Goal: Task Accomplishment & Management: Manage account settings

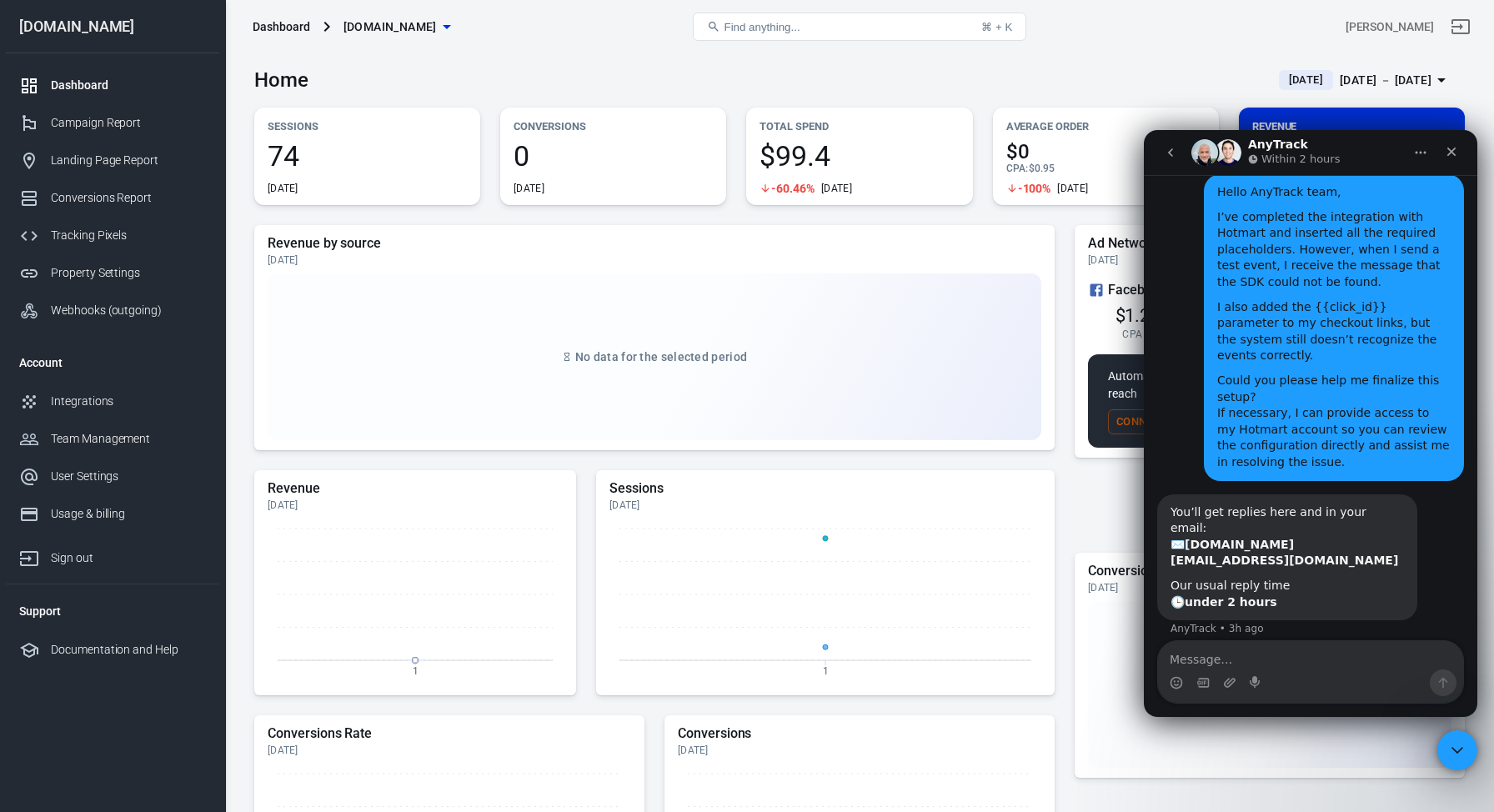
scroll to position [2660, 0]
click at [595, 72] on div "Home Today Sep 1 － Sep 1, 2025" at bounding box center [859, 74] width 1211 height 41
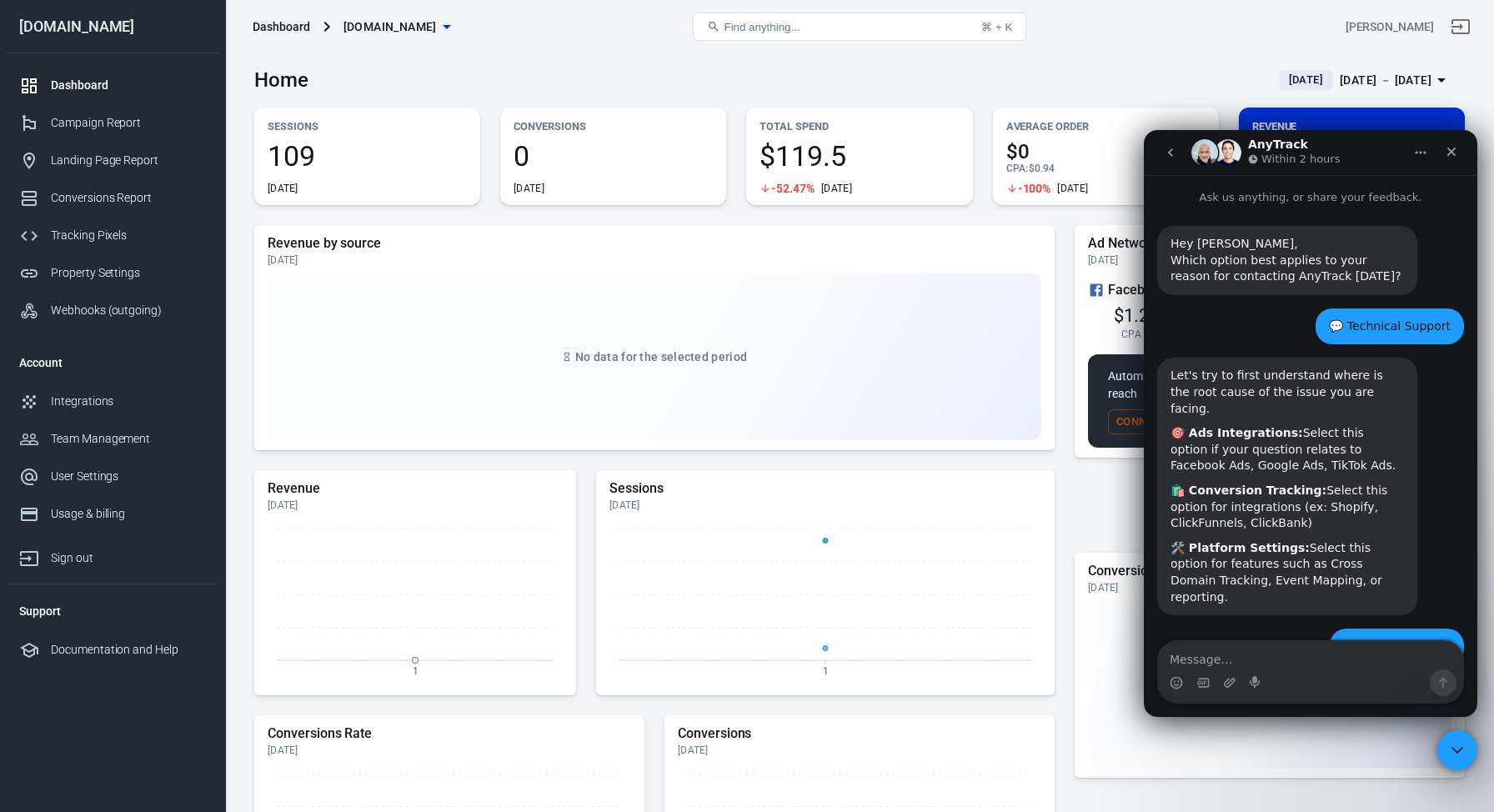
scroll to position [2660, 0]
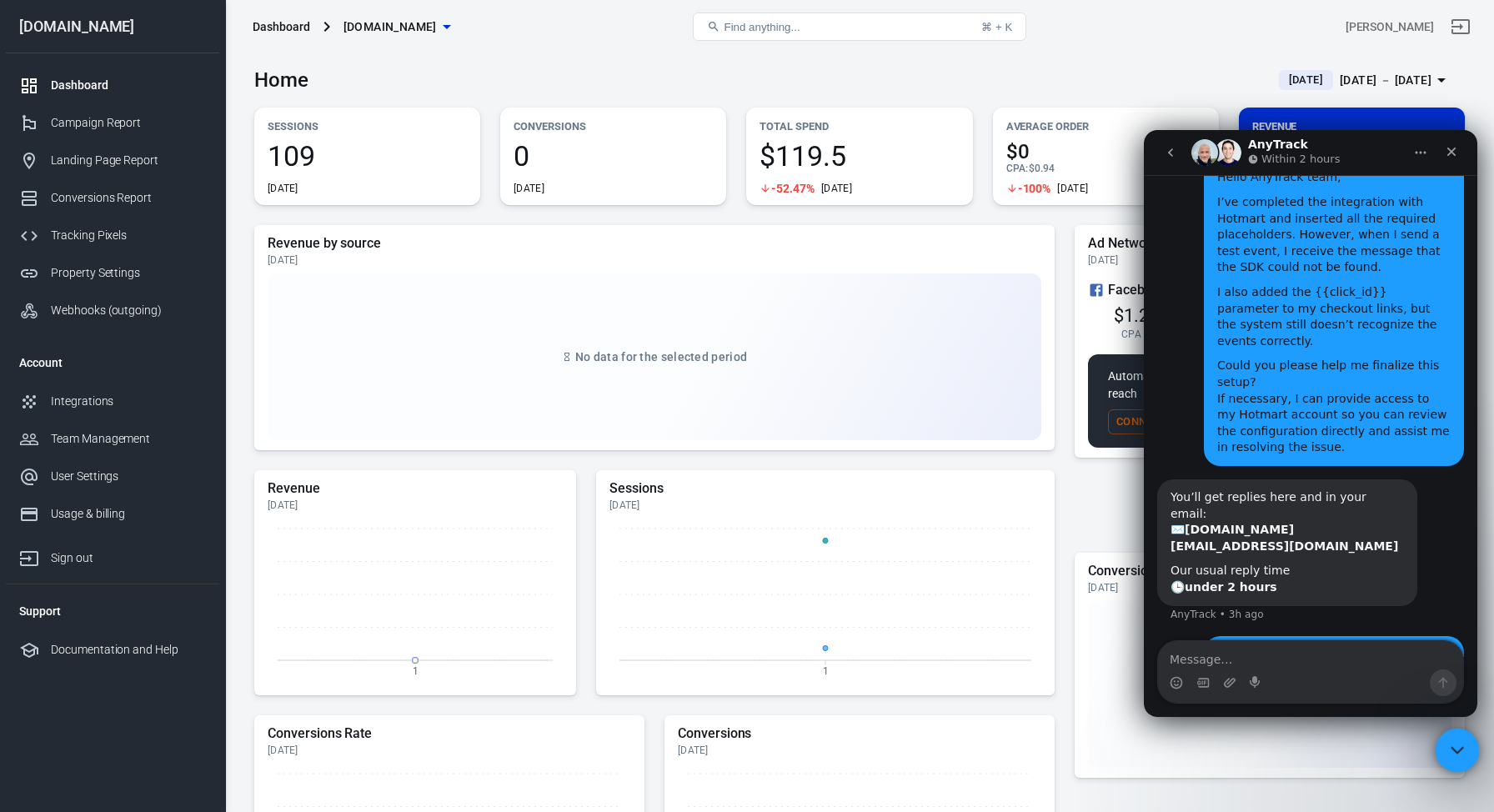
click at [1459, 748] on icon "Close Intercom Messenger" at bounding box center [1454, 747] width 20 height 20
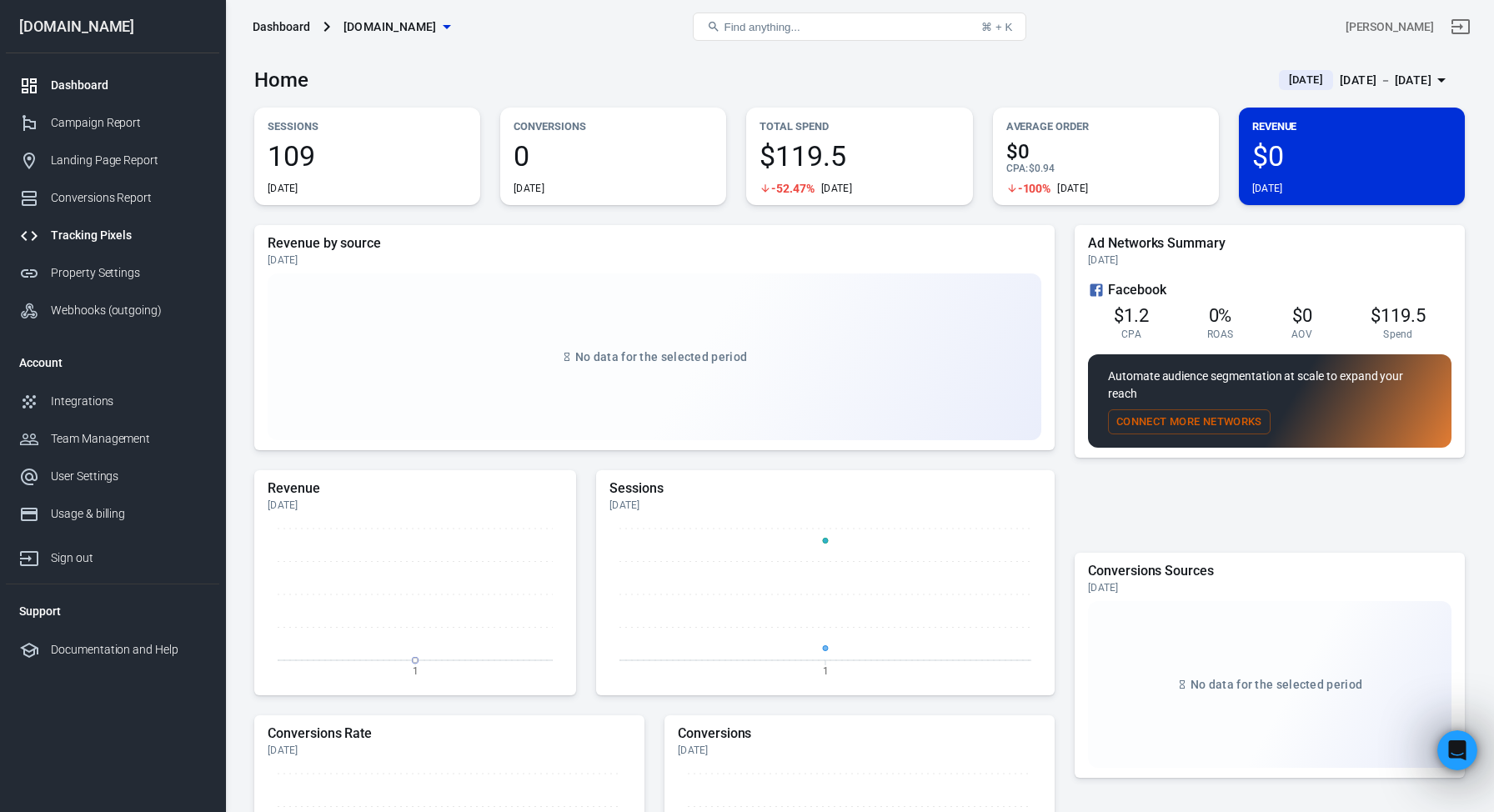
click at [94, 233] on div "Tracking Pixels" at bounding box center [128, 236] width 155 height 17
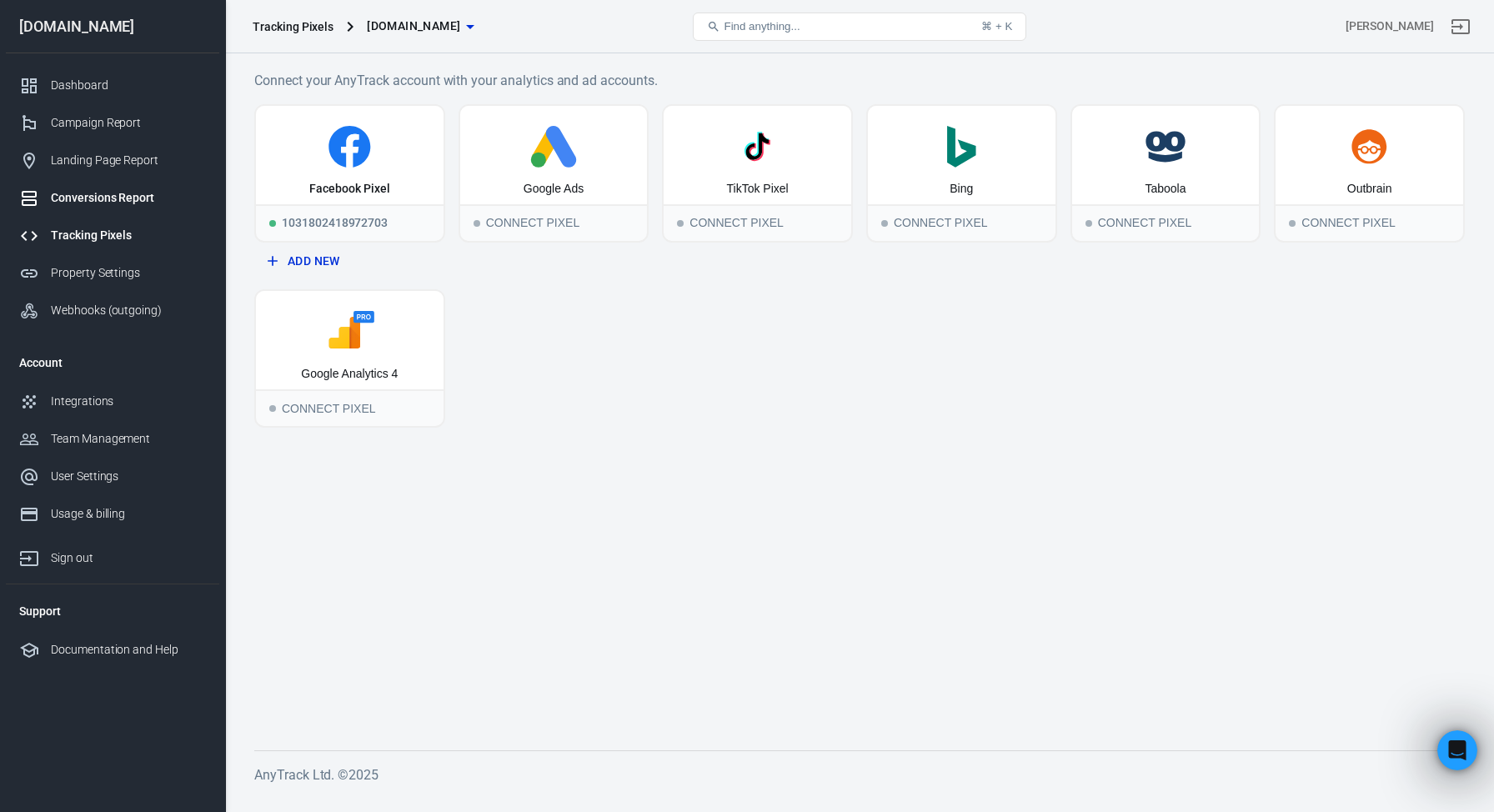
click at [106, 199] on div "Conversions Report" at bounding box center [128, 198] width 155 height 17
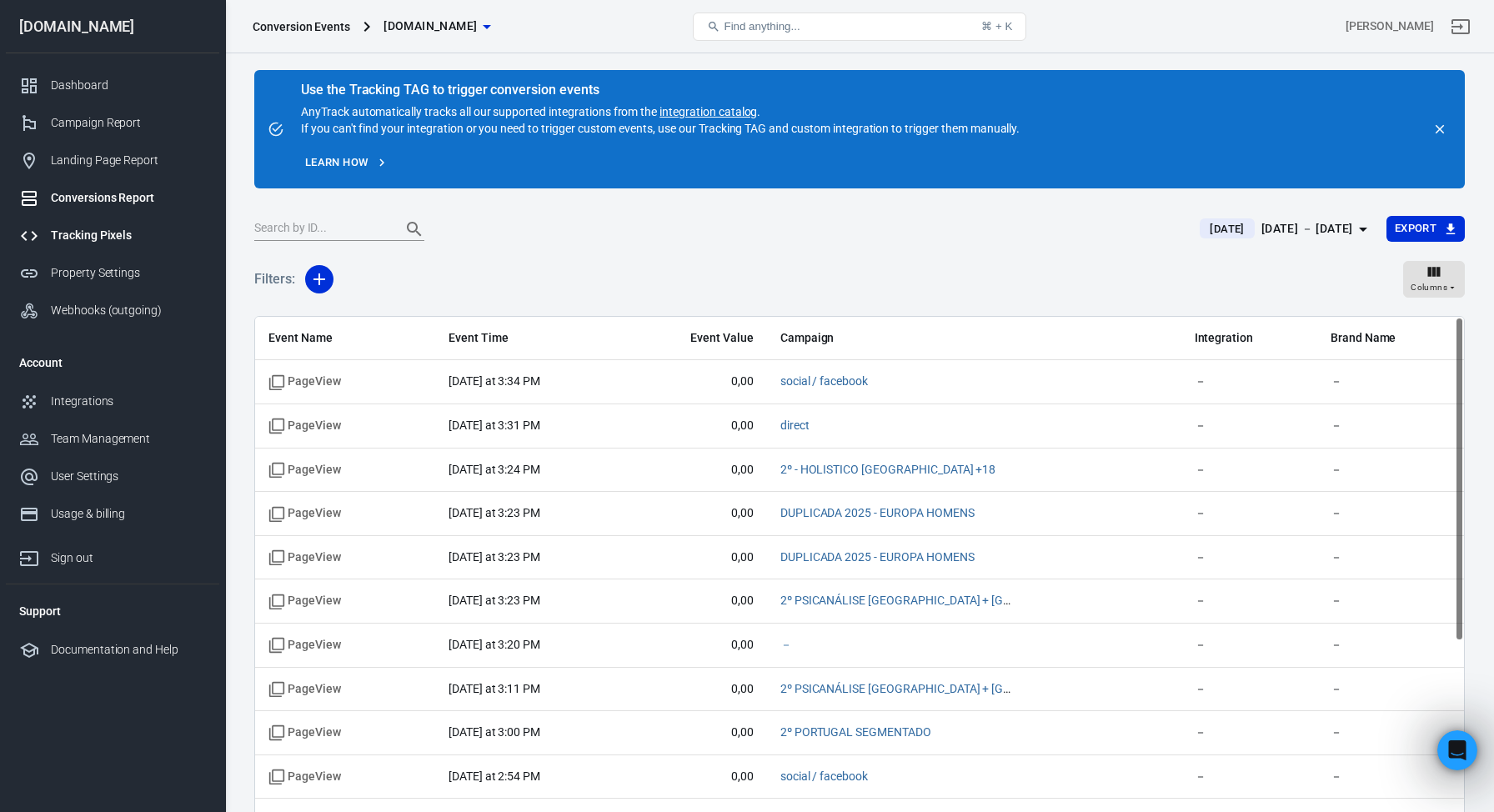
click at [106, 231] on div "Tracking Pixels" at bounding box center [128, 236] width 155 height 17
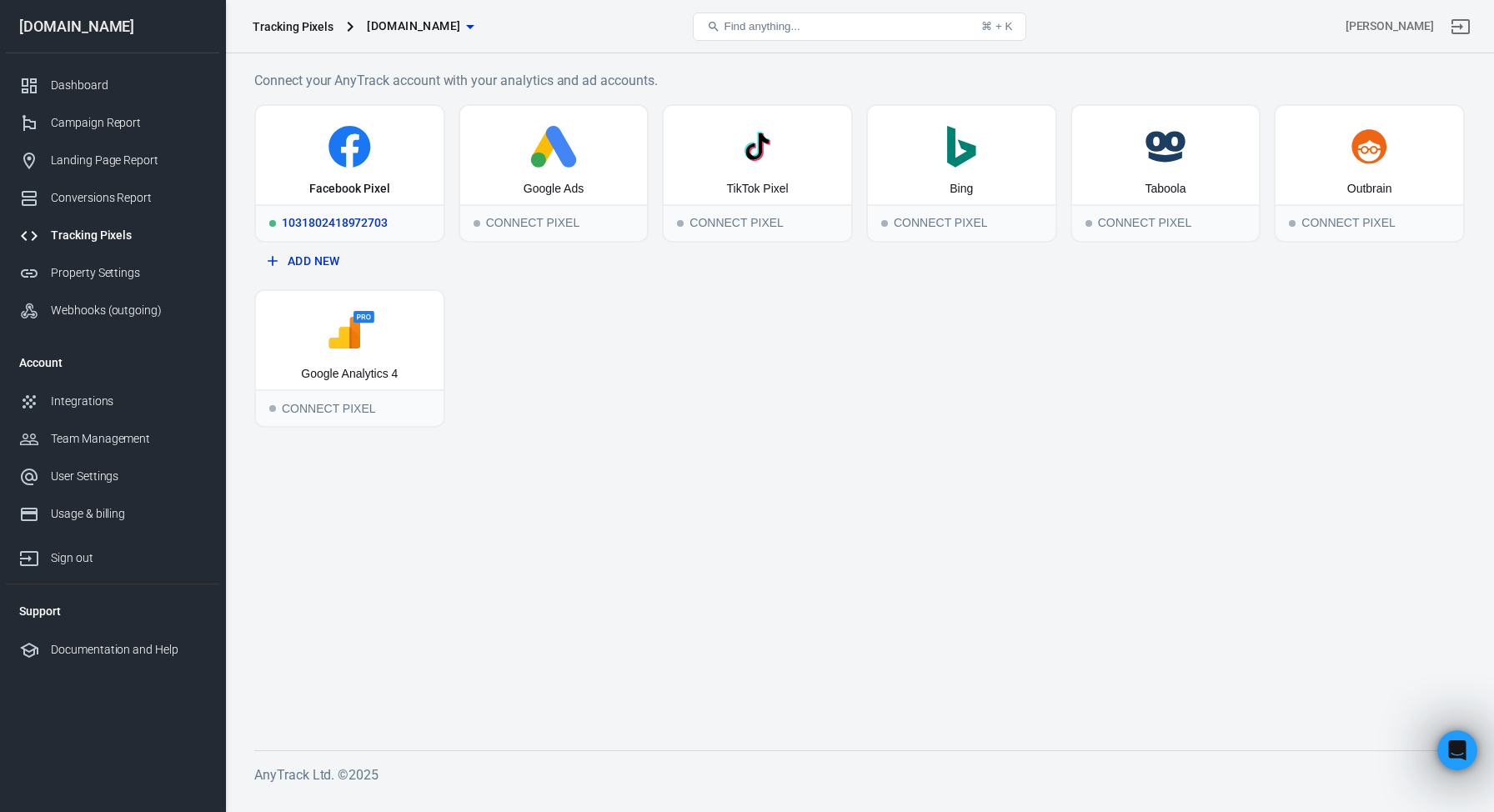
click at [362, 166] on icon at bounding box center [349, 146] width 174 height 42
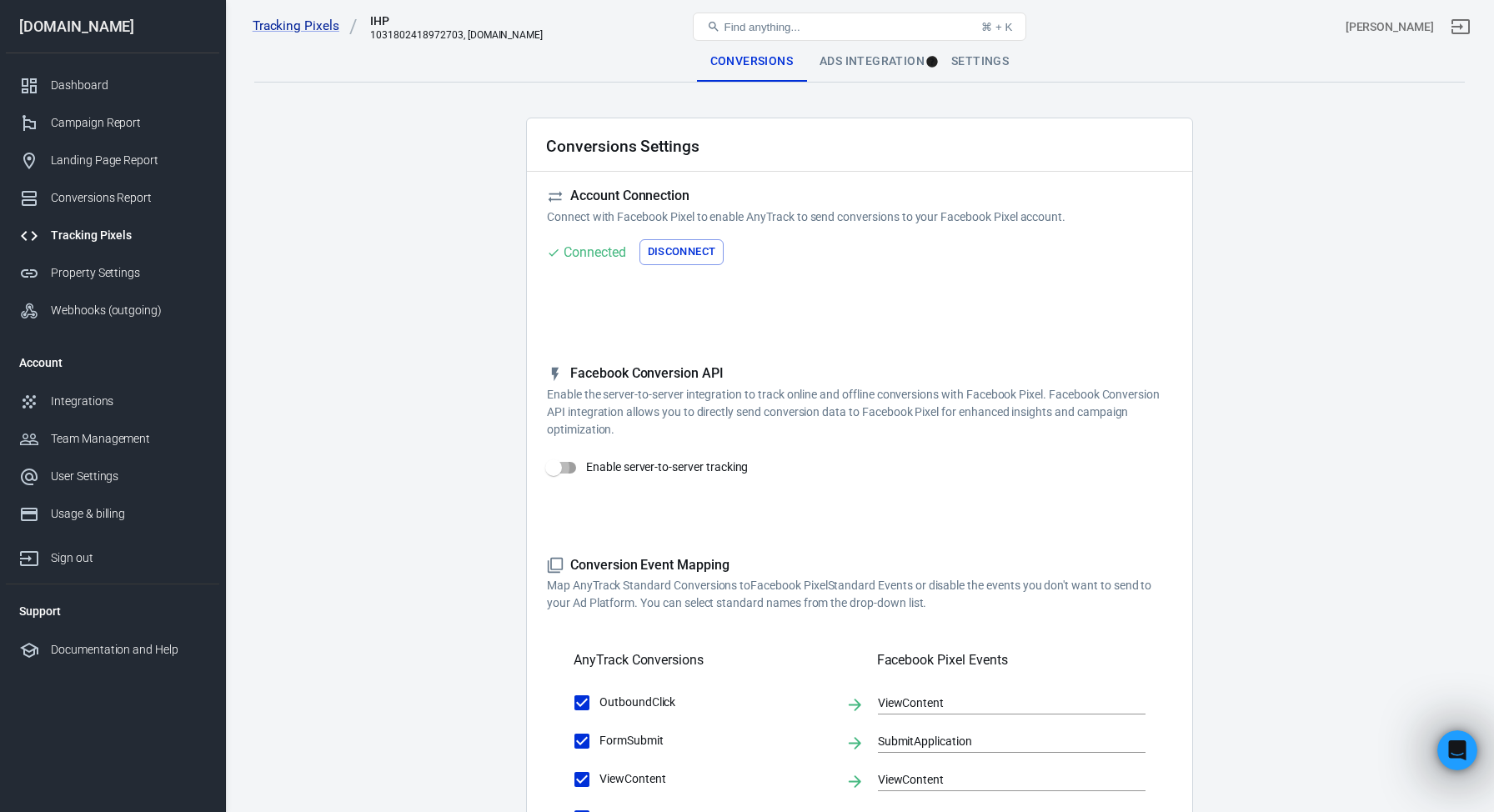
click at [562, 467] on input "Enable server-to-server tracking" at bounding box center [554, 467] width 95 height 32
checkbox input "true"
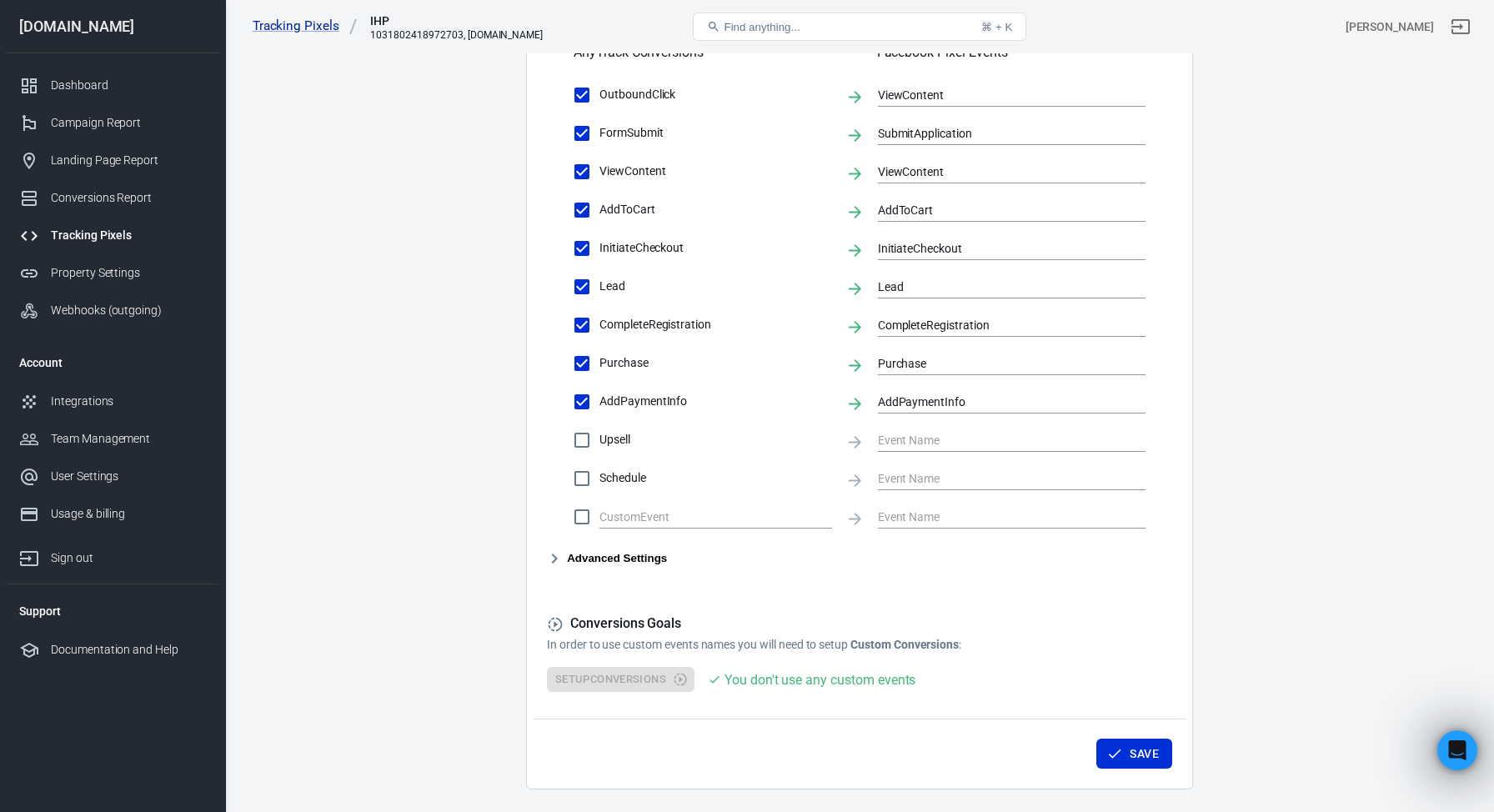
scroll to position [668, 0]
click at [1136, 756] on button "Save" at bounding box center [1134, 753] width 76 height 31
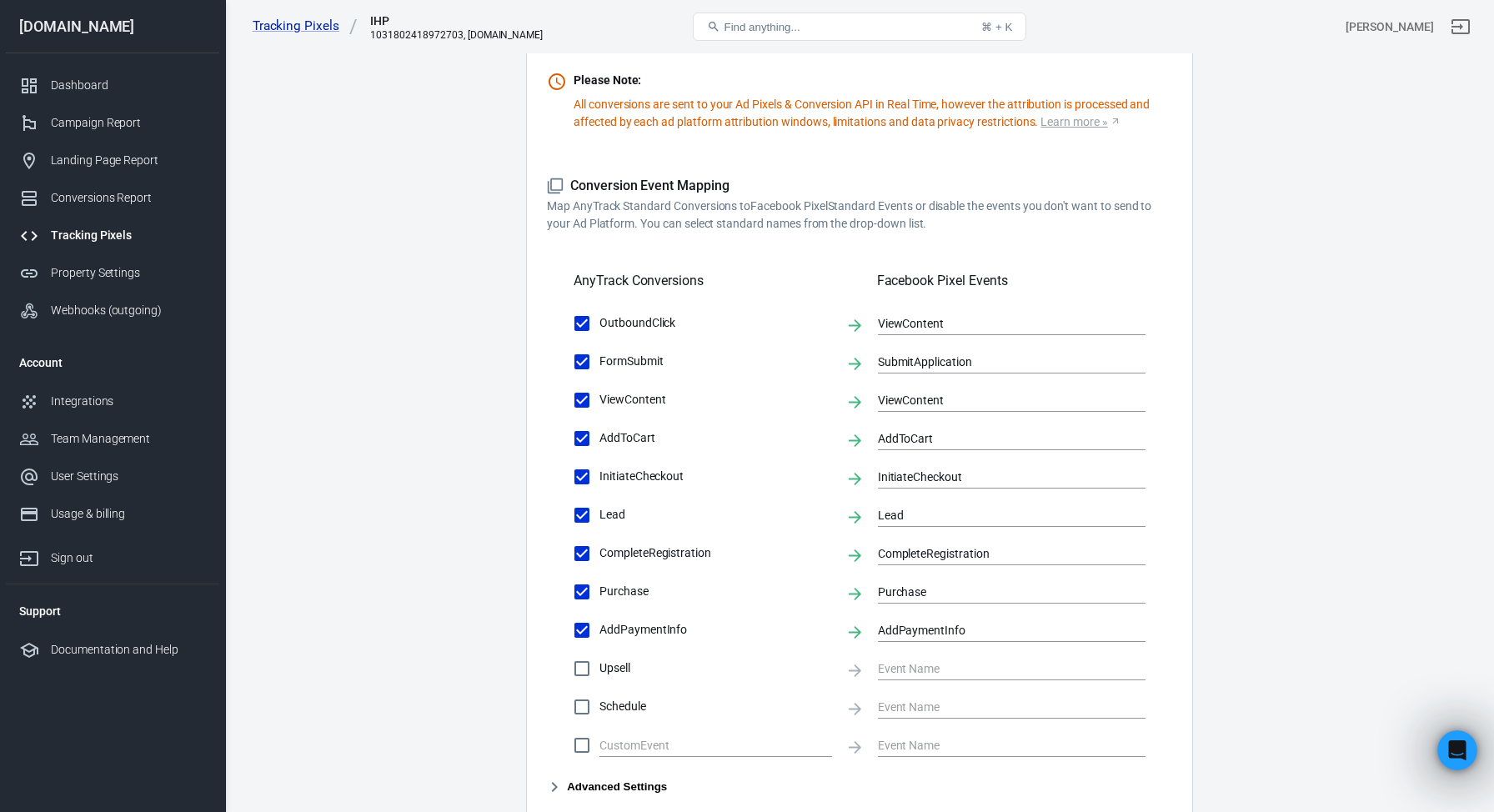
scroll to position [0, 0]
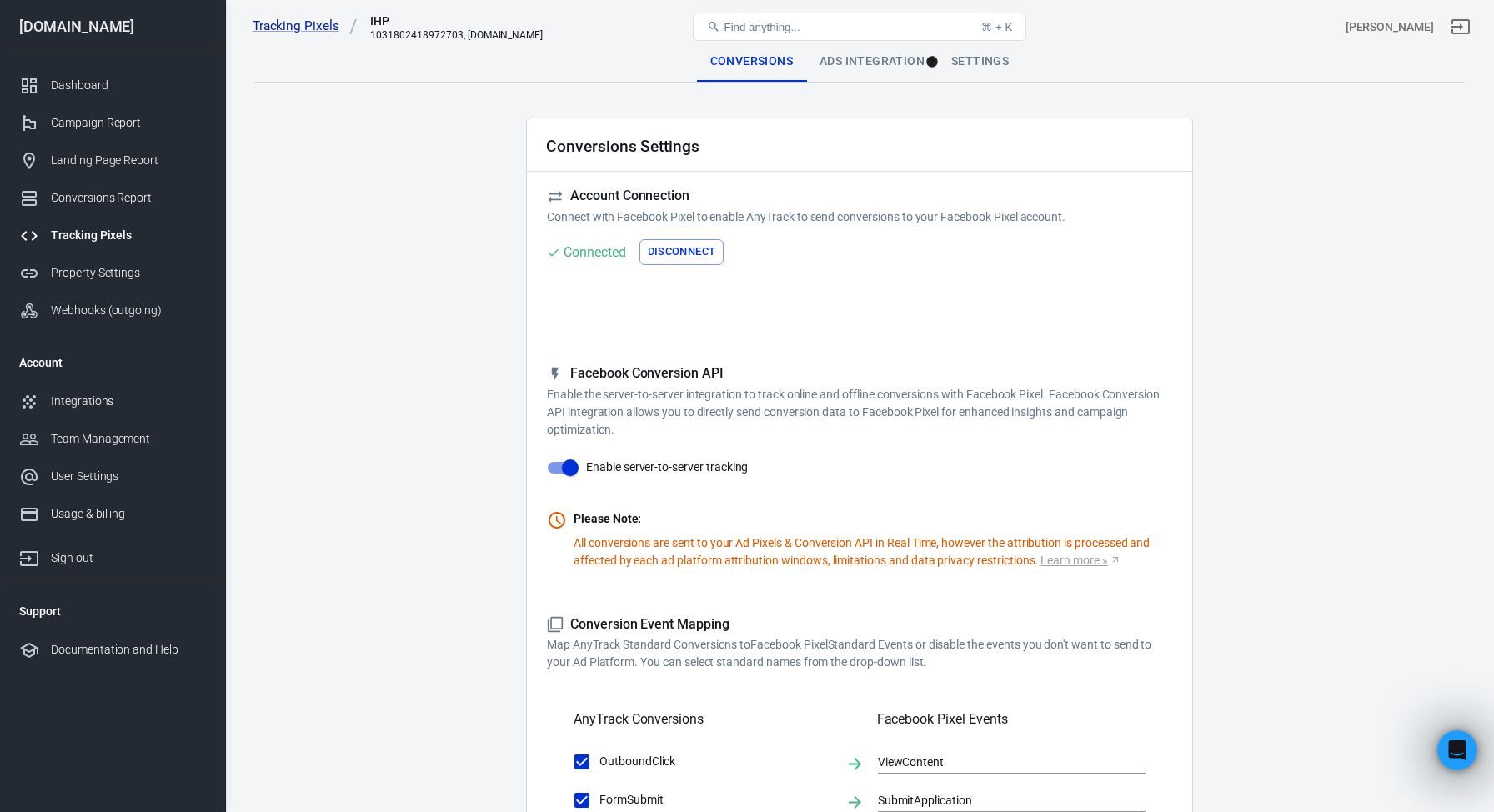
click at [871, 62] on div "Ads Integration" at bounding box center [872, 62] width 132 height 40
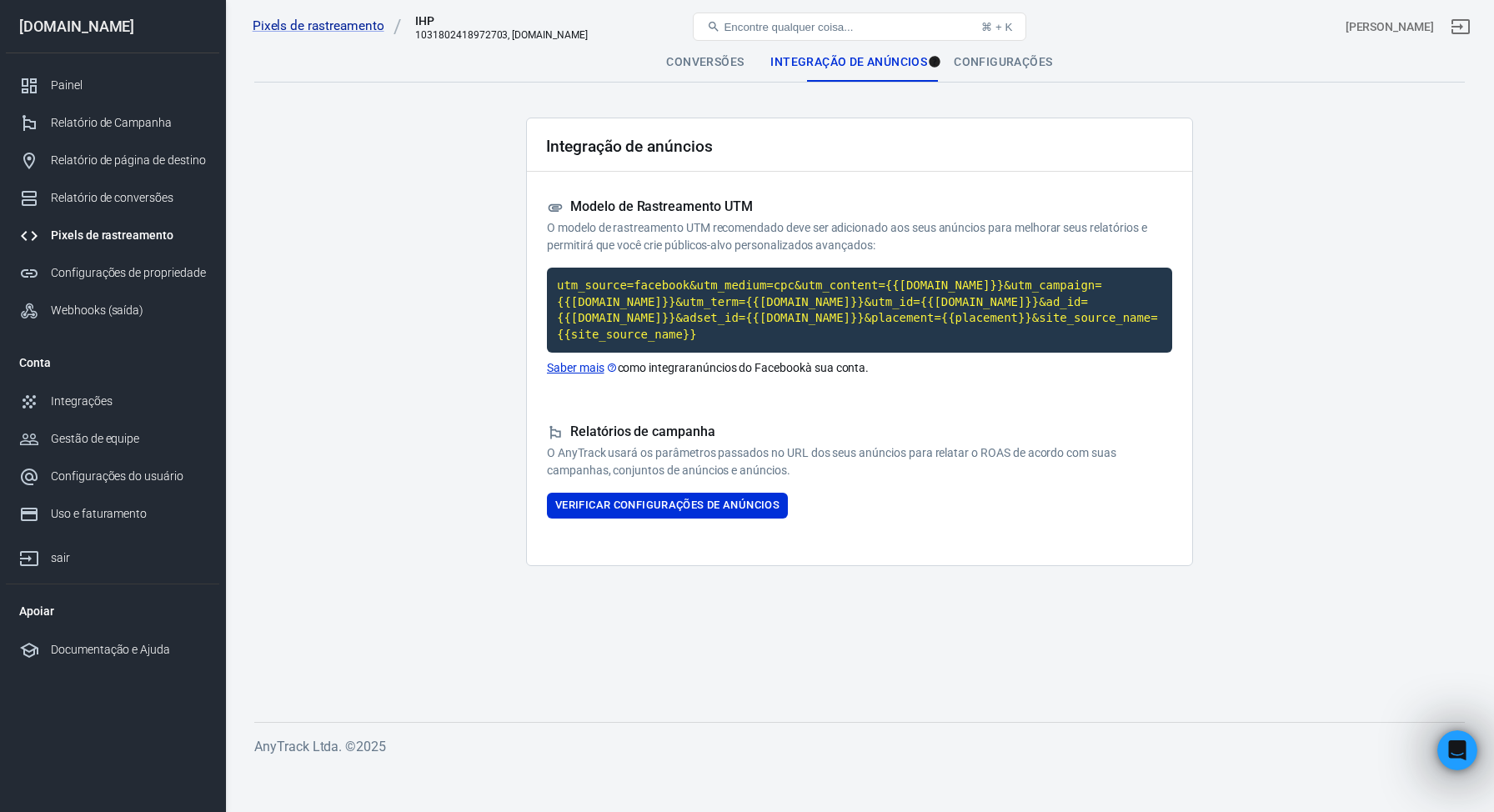
scroll to position [2984, 0]
click at [1013, 61] on font "Configurações" at bounding box center [1003, 61] width 99 height 13
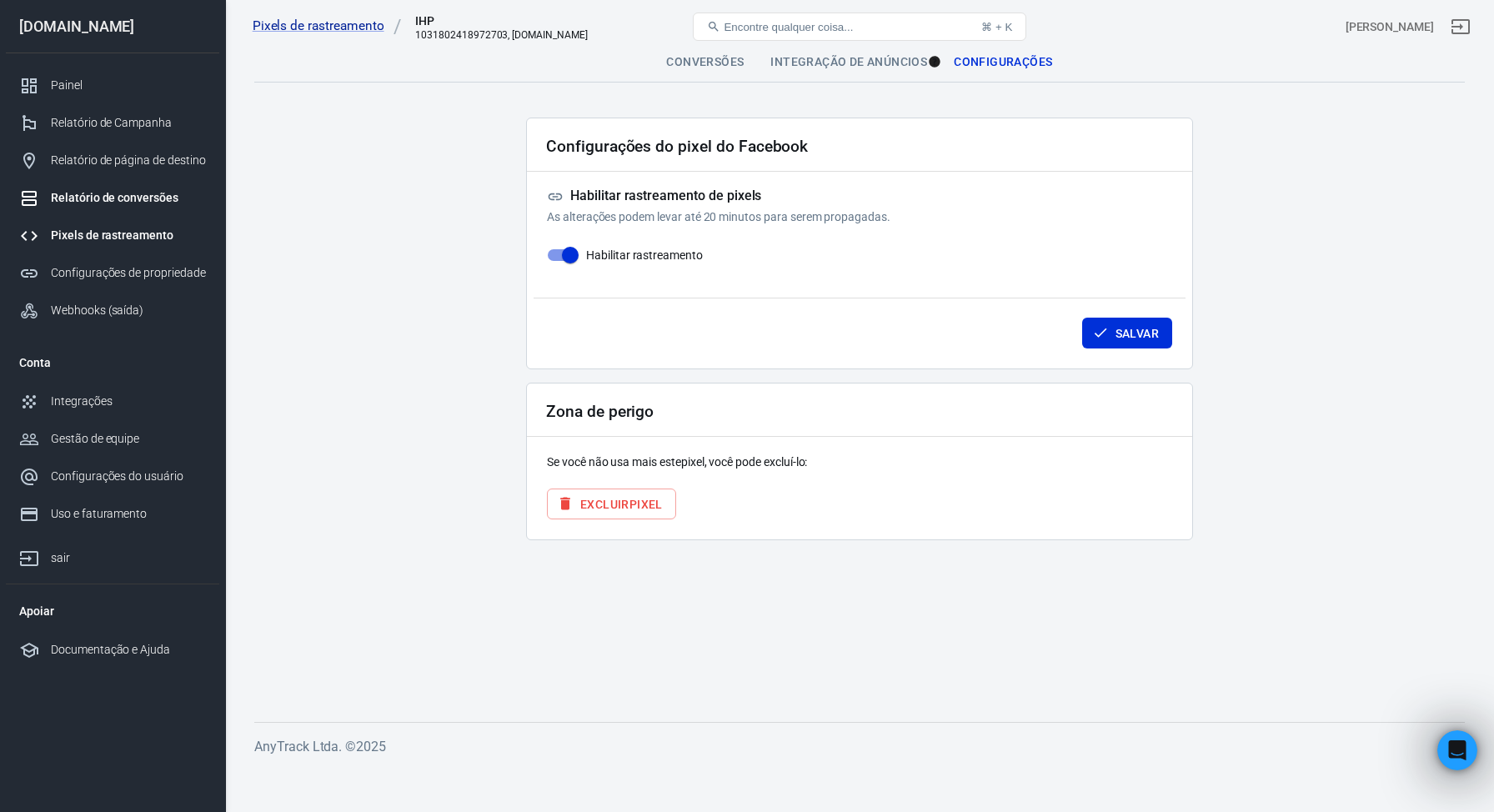
click at [116, 199] on font "Relatório de conversões" at bounding box center [114, 197] width 127 height 13
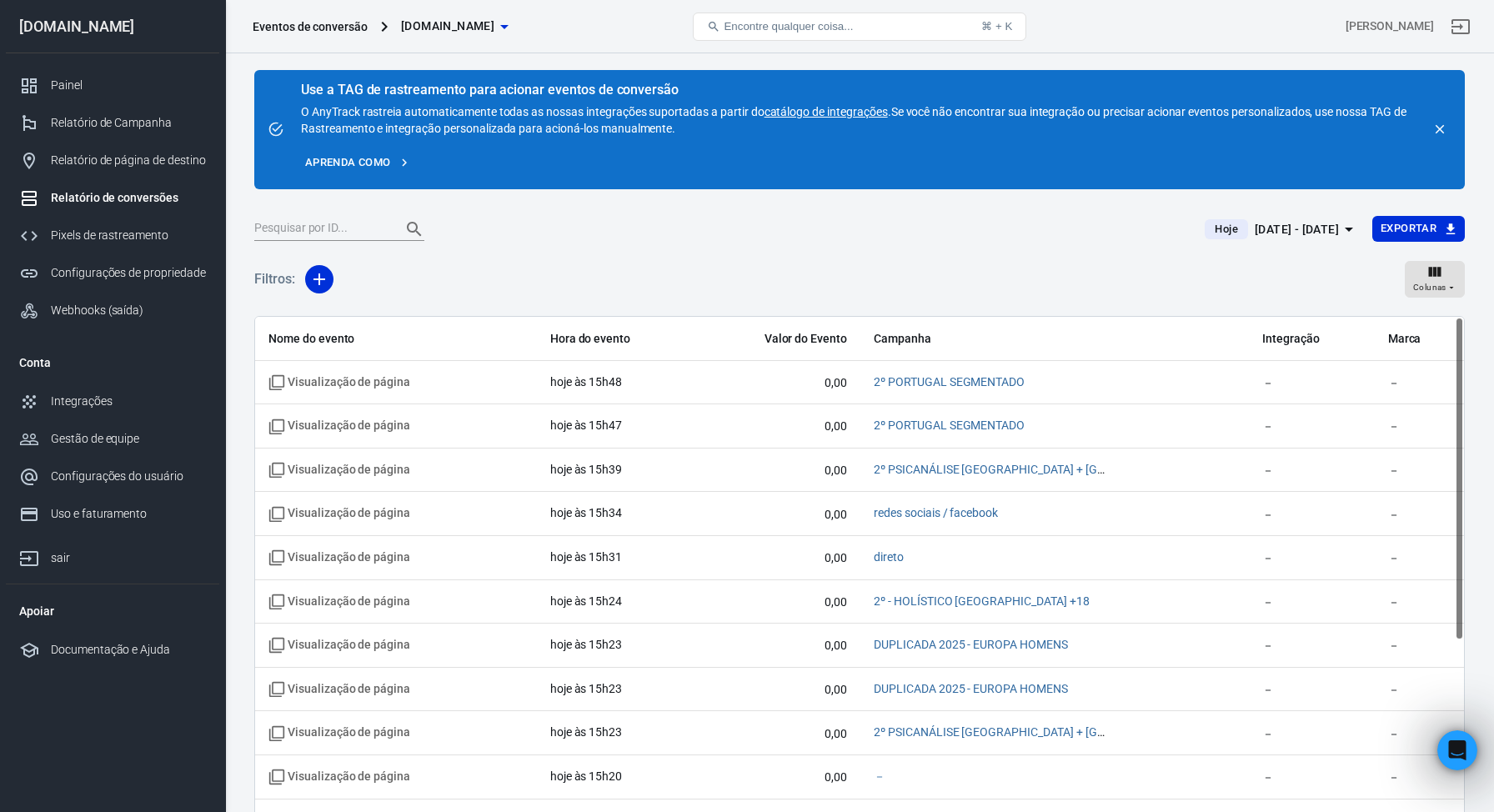
click at [368, 166] on font "Aprenda como" at bounding box center [348, 162] width 85 height 12
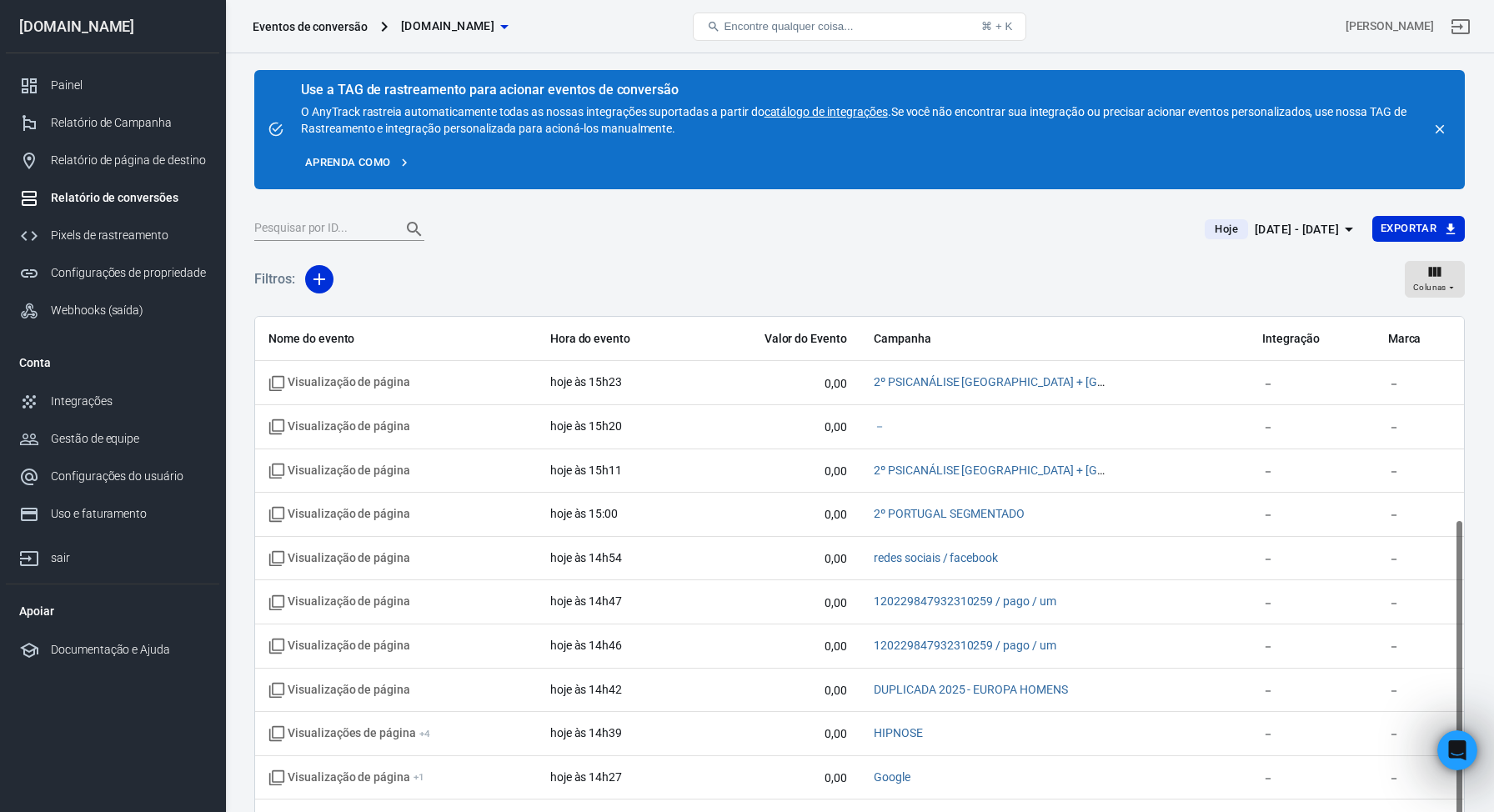
scroll to position [357, 0]
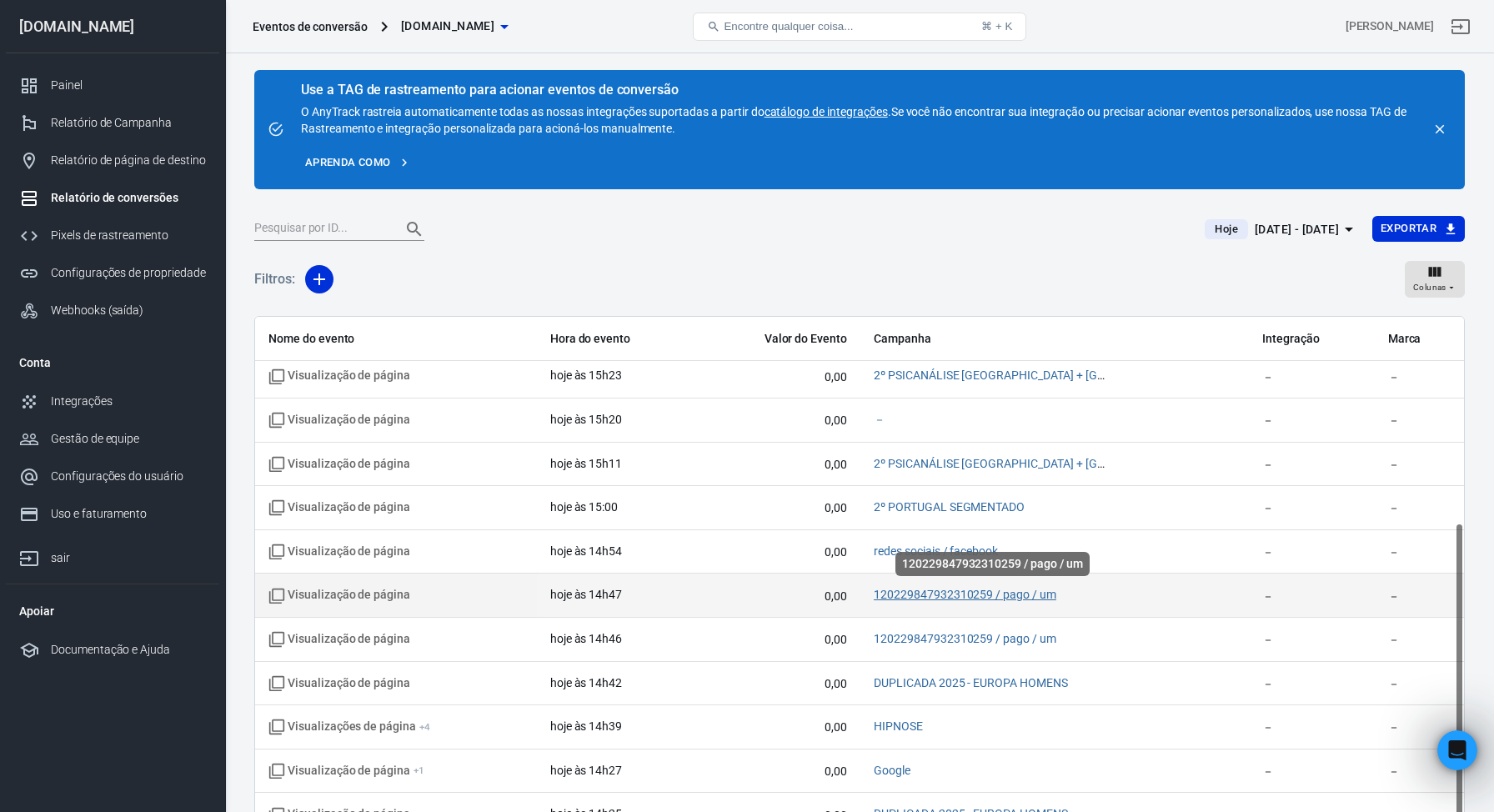
click at [1038, 599] on font "120229847932310259 / pago / um" at bounding box center [965, 594] width 183 height 13
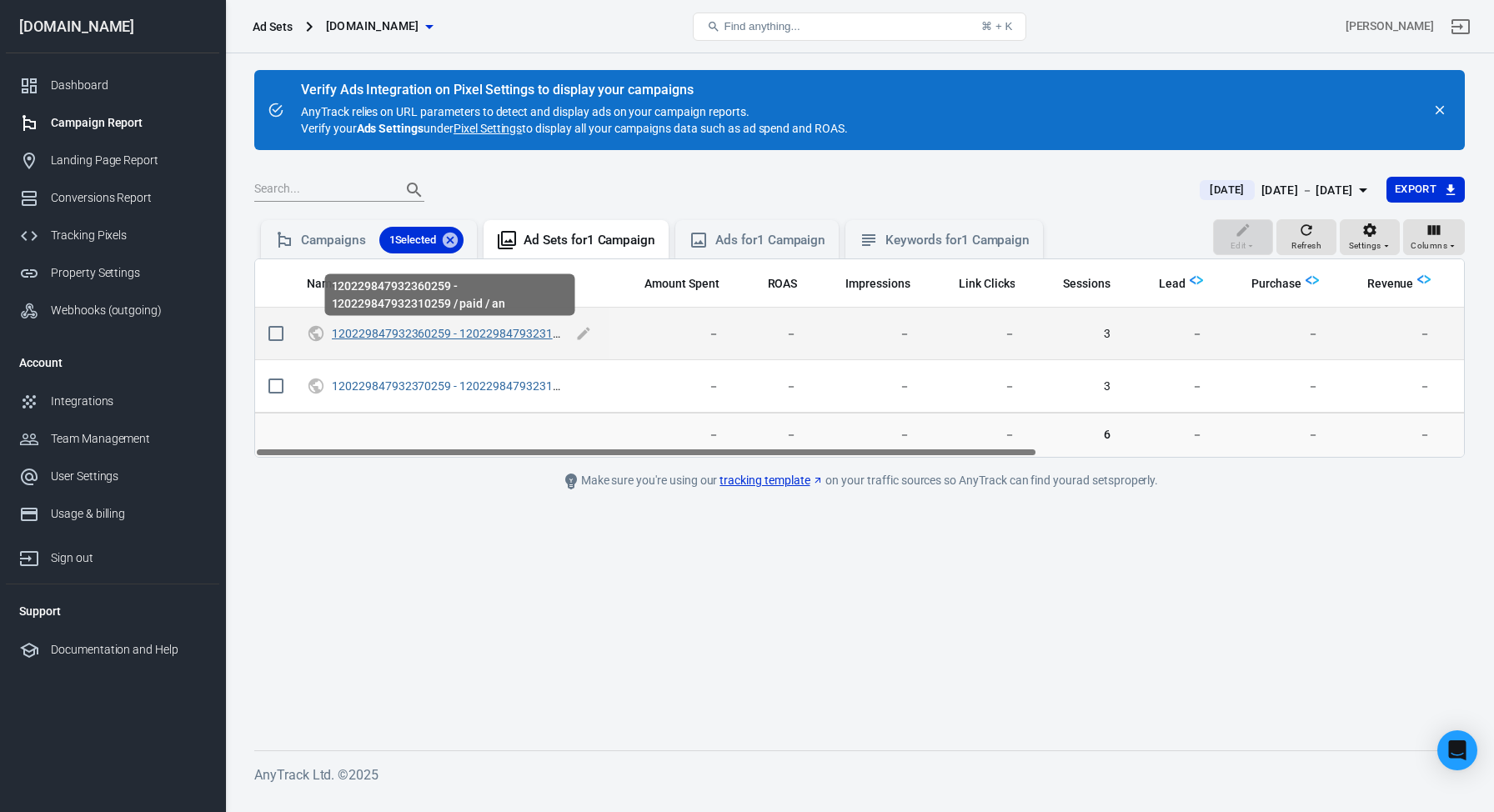
click at [477, 335] on link "120229847932360259 - 120229847932310259 / paid / an" at bounding box center [483, 333] width 302 height 13
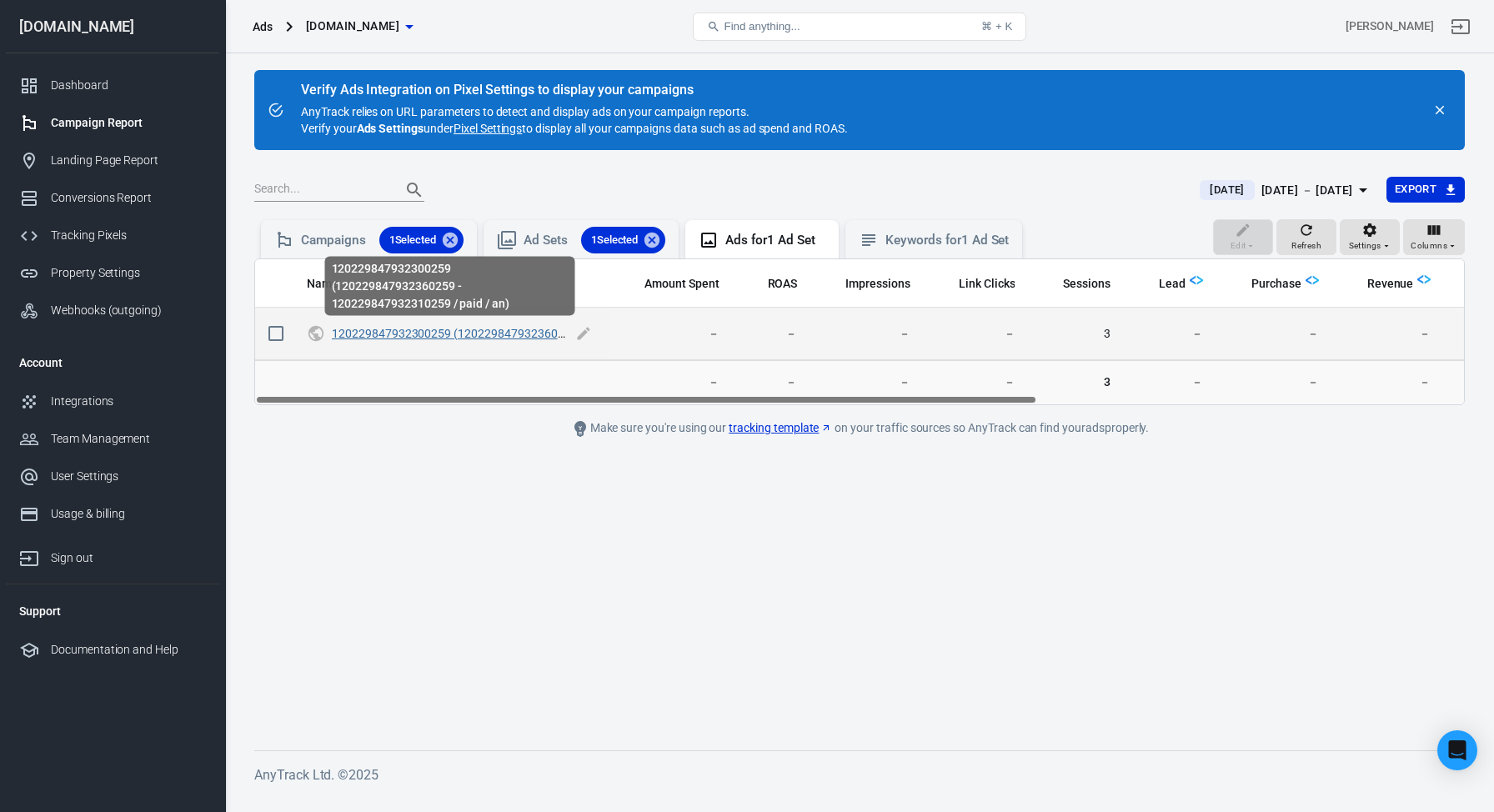
click at [479, 335] on link "120229847932300259 (120229847932360259 - 120229847932310259 / paid / an)" at bounding box center [548, 333] width 432 height 13
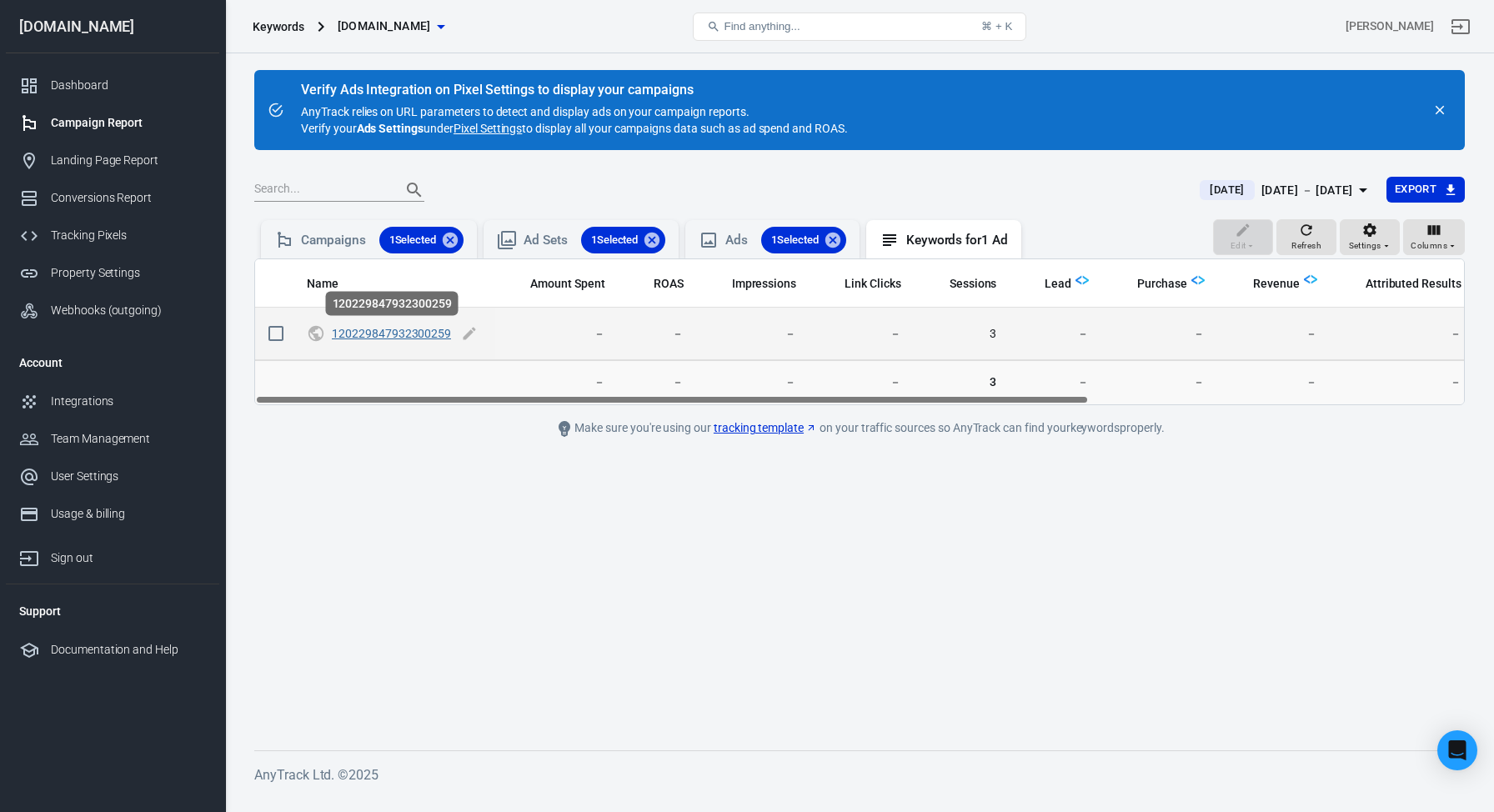
click at [411, 334] on link "120229847932300259" at bounding box center [392, 333] width 120 height 13
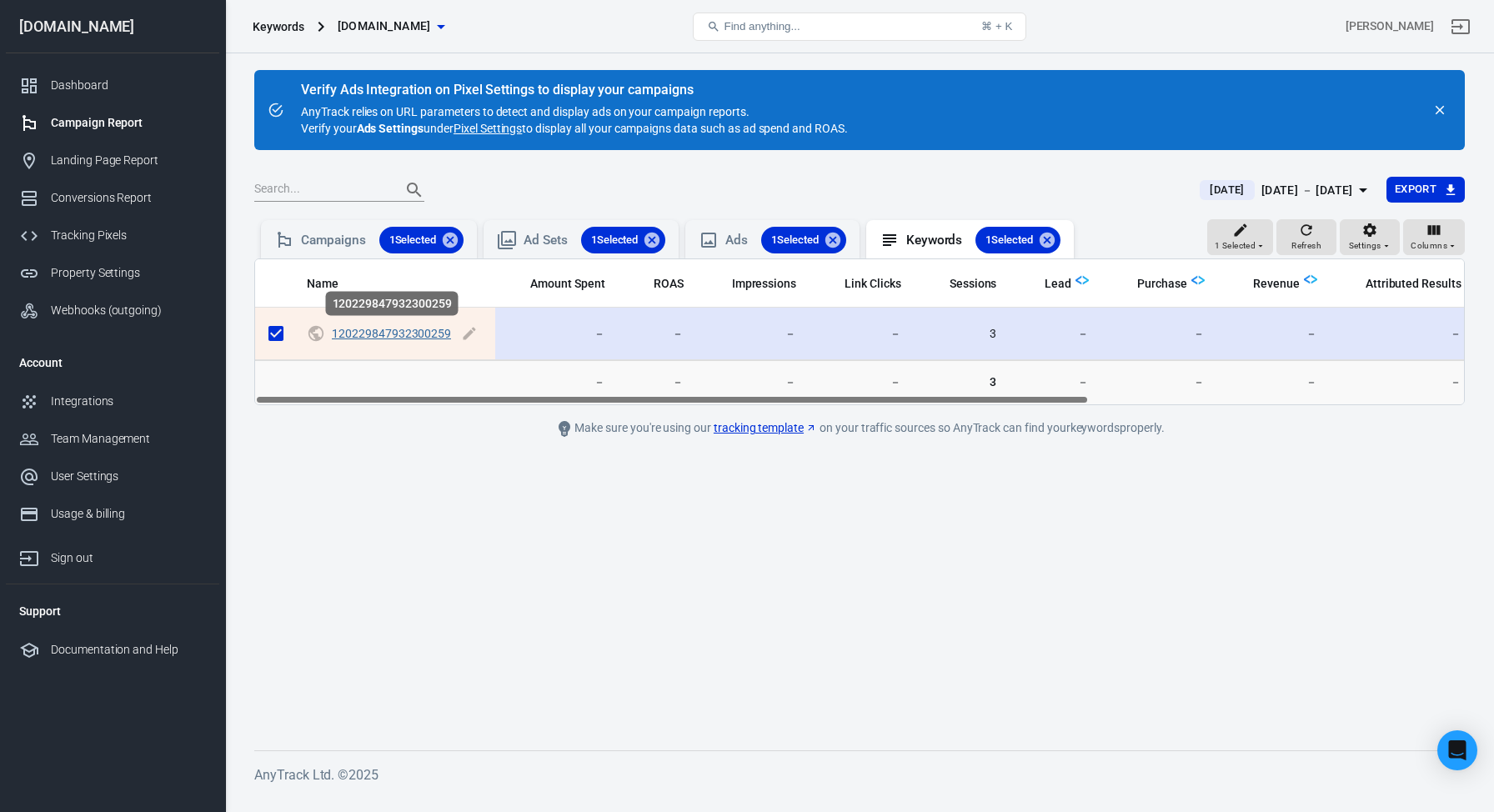
click at [411, 334] on link "120229847932300259" at bounding box center [392, 333] width 120 height 13
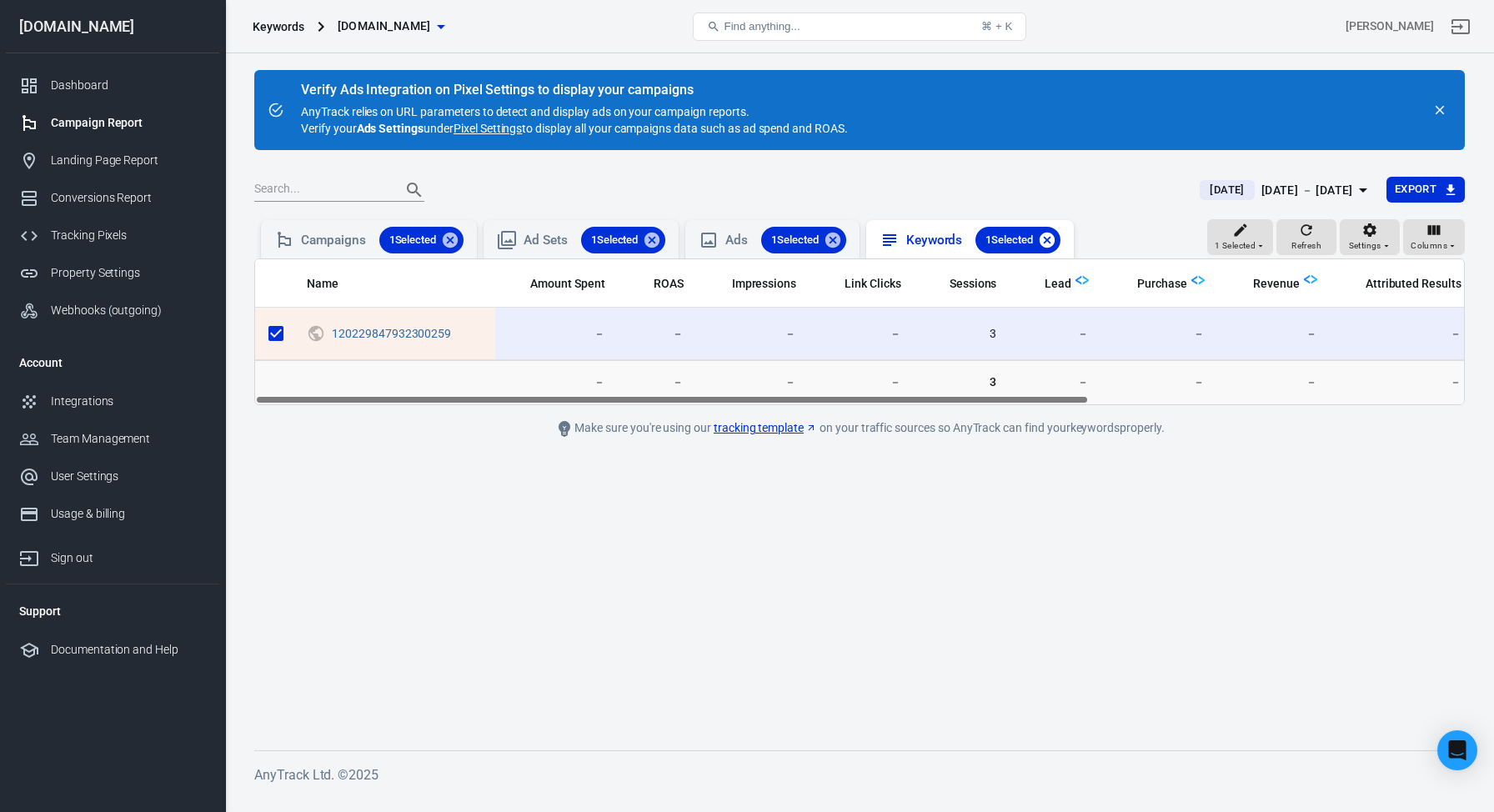
click at [1055, 242] on icon at bounding box center [1047, 239] width 15 height 15
checkbox input "false"
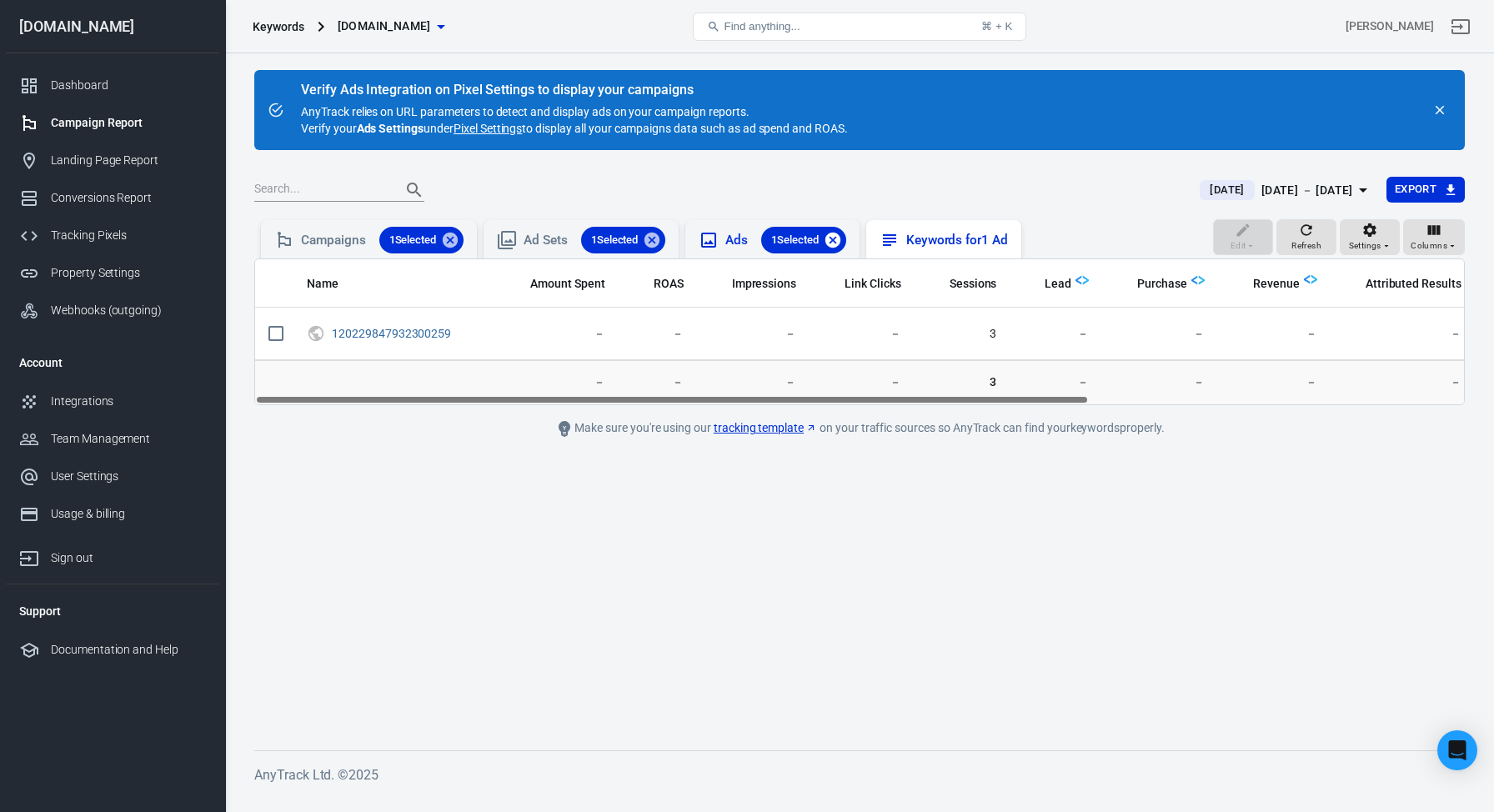
click at [835, 237] on icon at bounding box center [832, 239] width 15 height 15
click at [659, 240] on icon at bounding box center [652, 239] width 18 height 18
click at [455, 241] on icon at bounding box center [450, 239] width 18 height 18
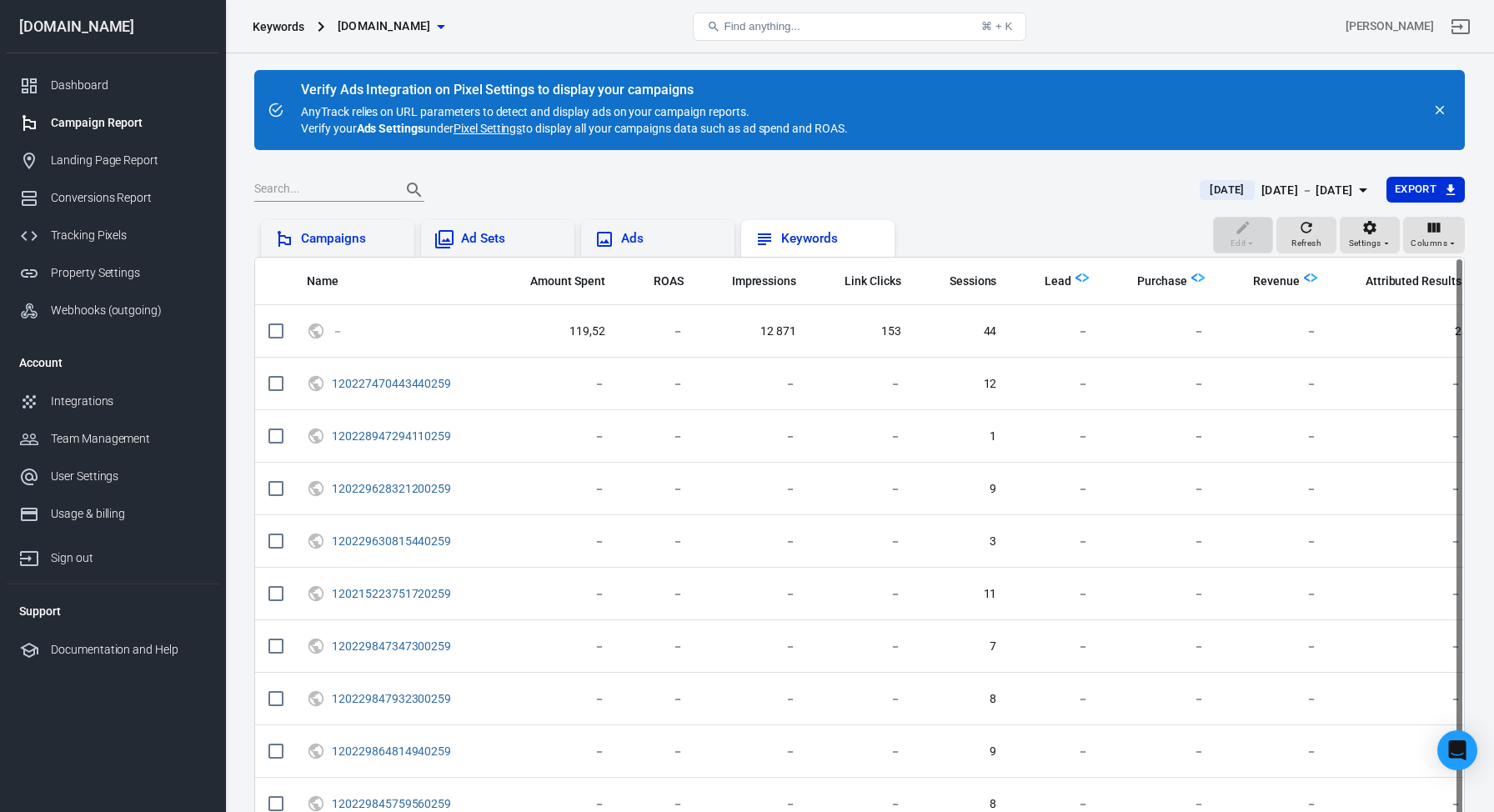
click at [358, 242] on div "Campaigns" at bounding box center [350, 238] width 100 height 17
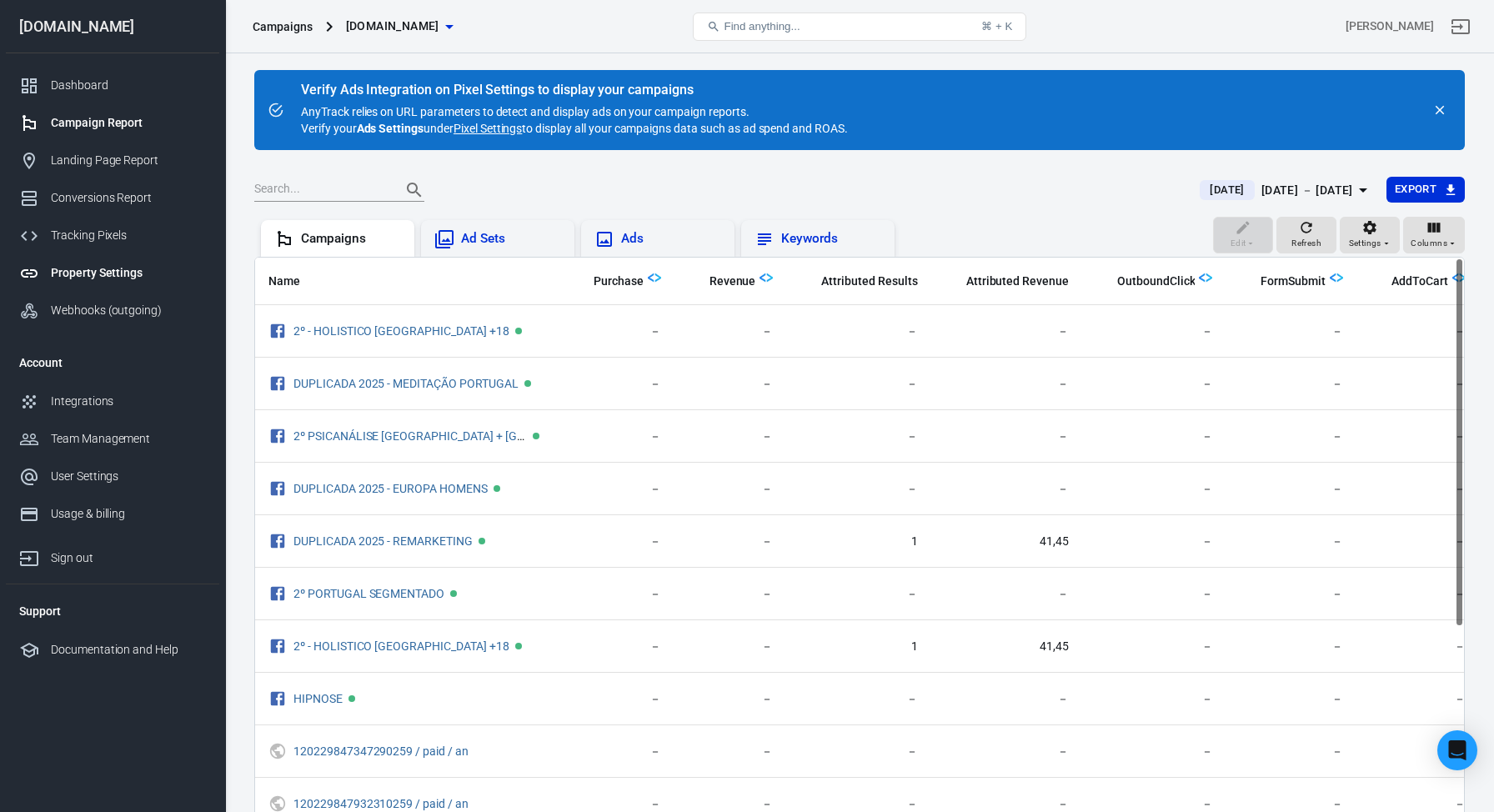
click at [109, 274] on div "Property Settings" at bounding box center [128, 273] width 155 height 17
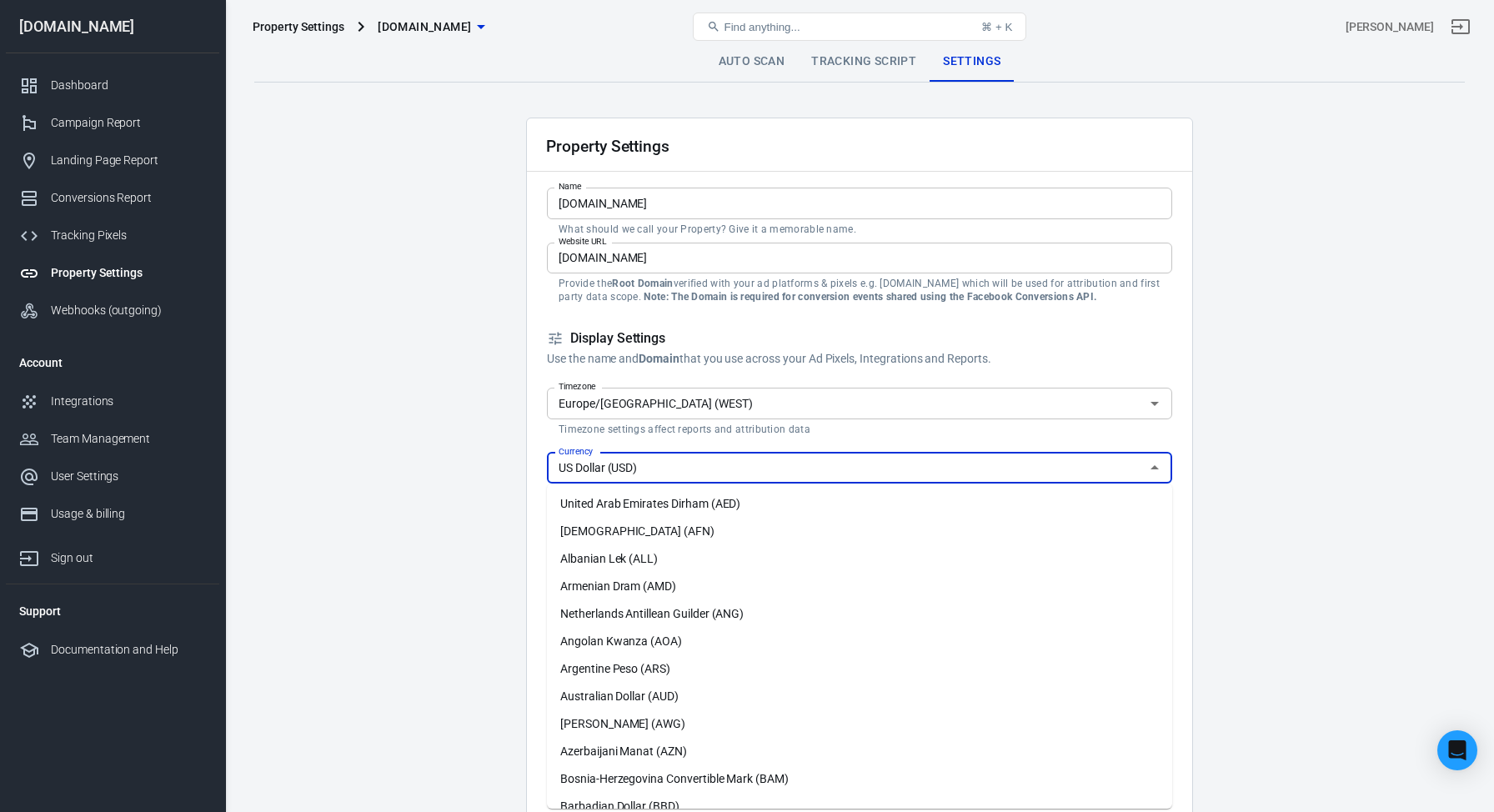
click at [750, 459] on input "US Dollar (USD)" at bounding box center [846, 468] width 588 height 21
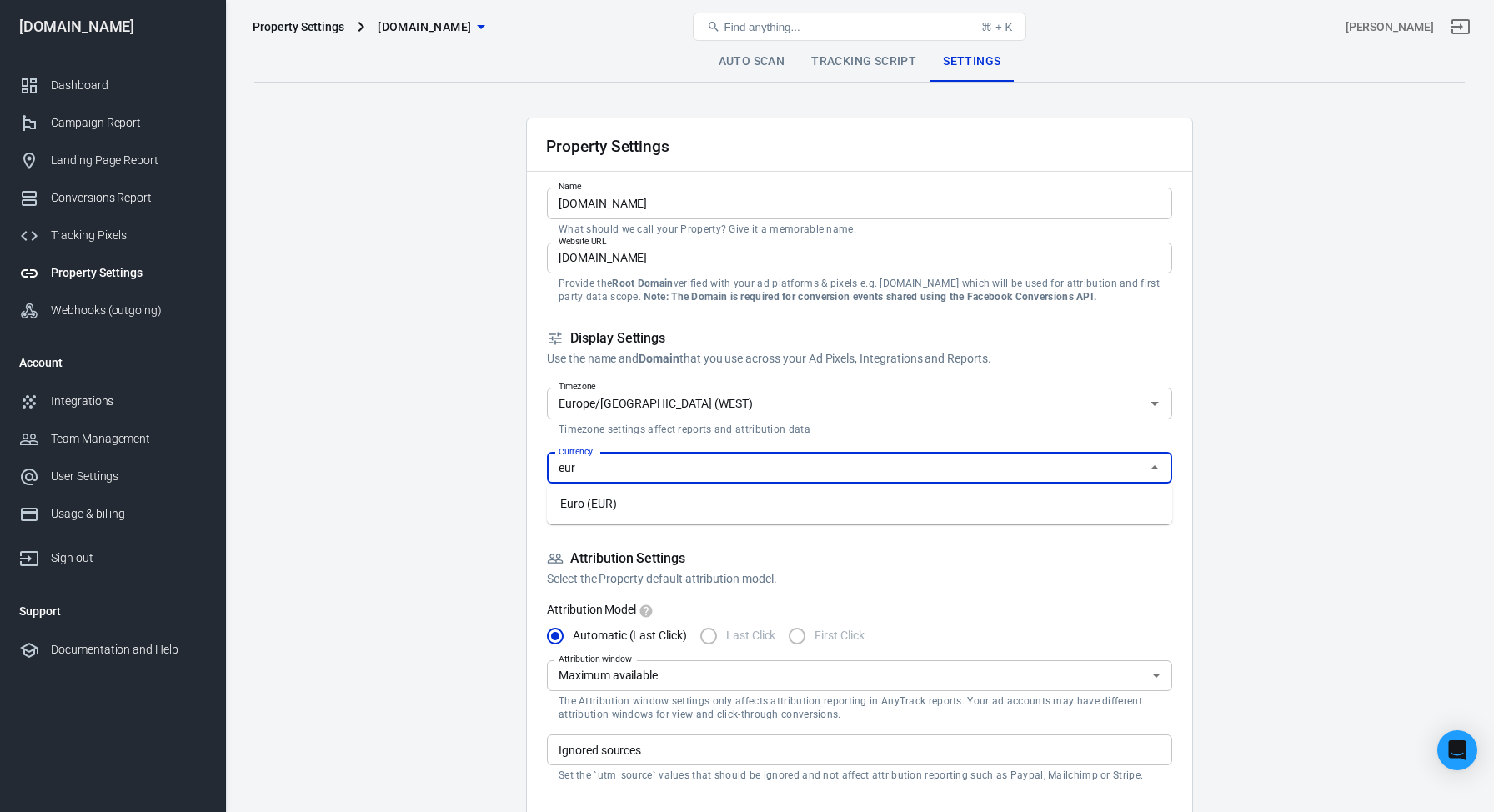
click at [681, 512] on li "Euro (EUR)" at bounding box center [859, 504] width 625 height 28
type input "Euro (EUR)"
click at [1021, 523] on form "Property Settings Name institutoholistico.pt Name What should we call your Prop…" at bounding box center [859, 802] width 625 height 1368
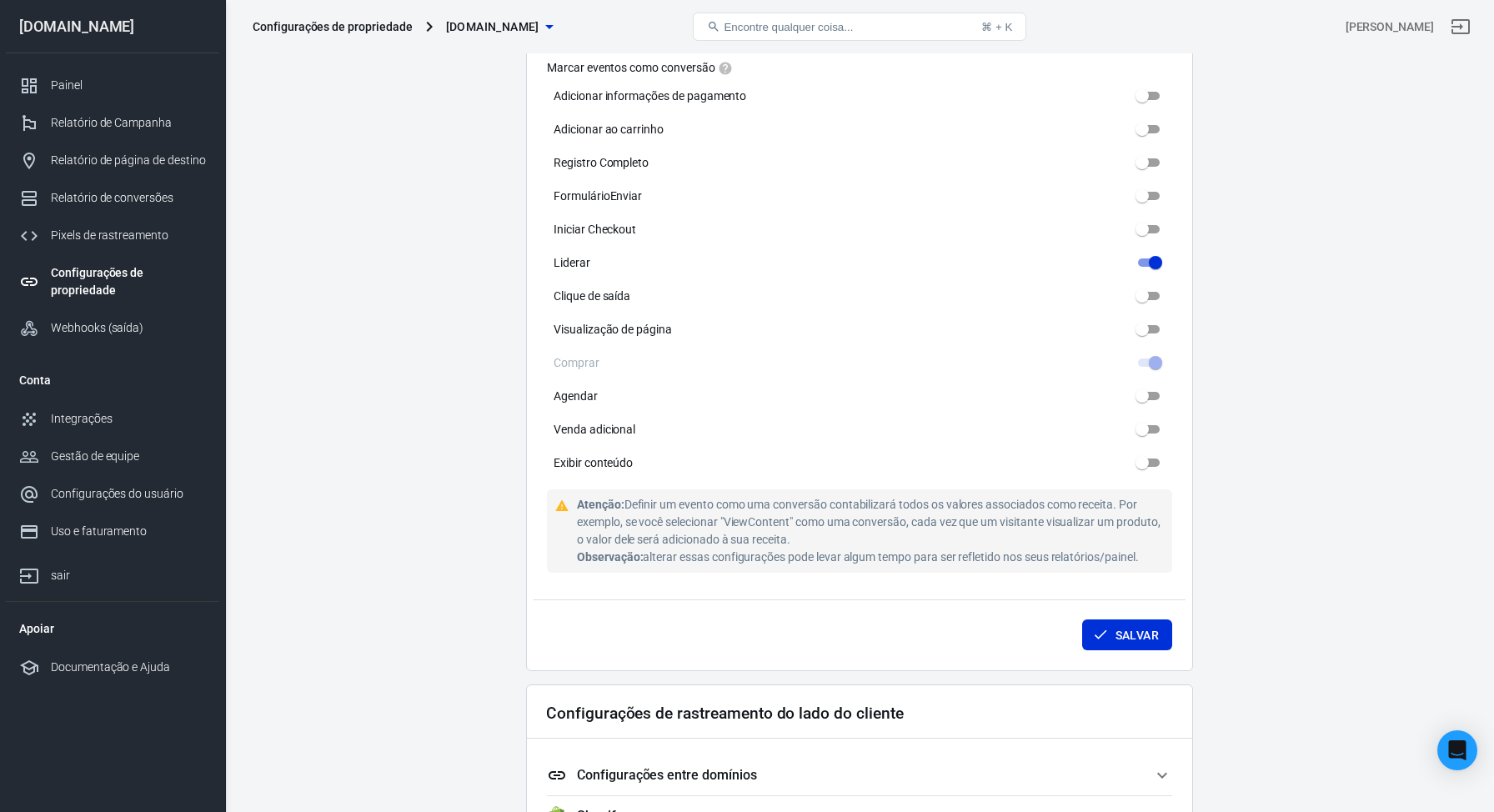
scroll to position [967, 0]
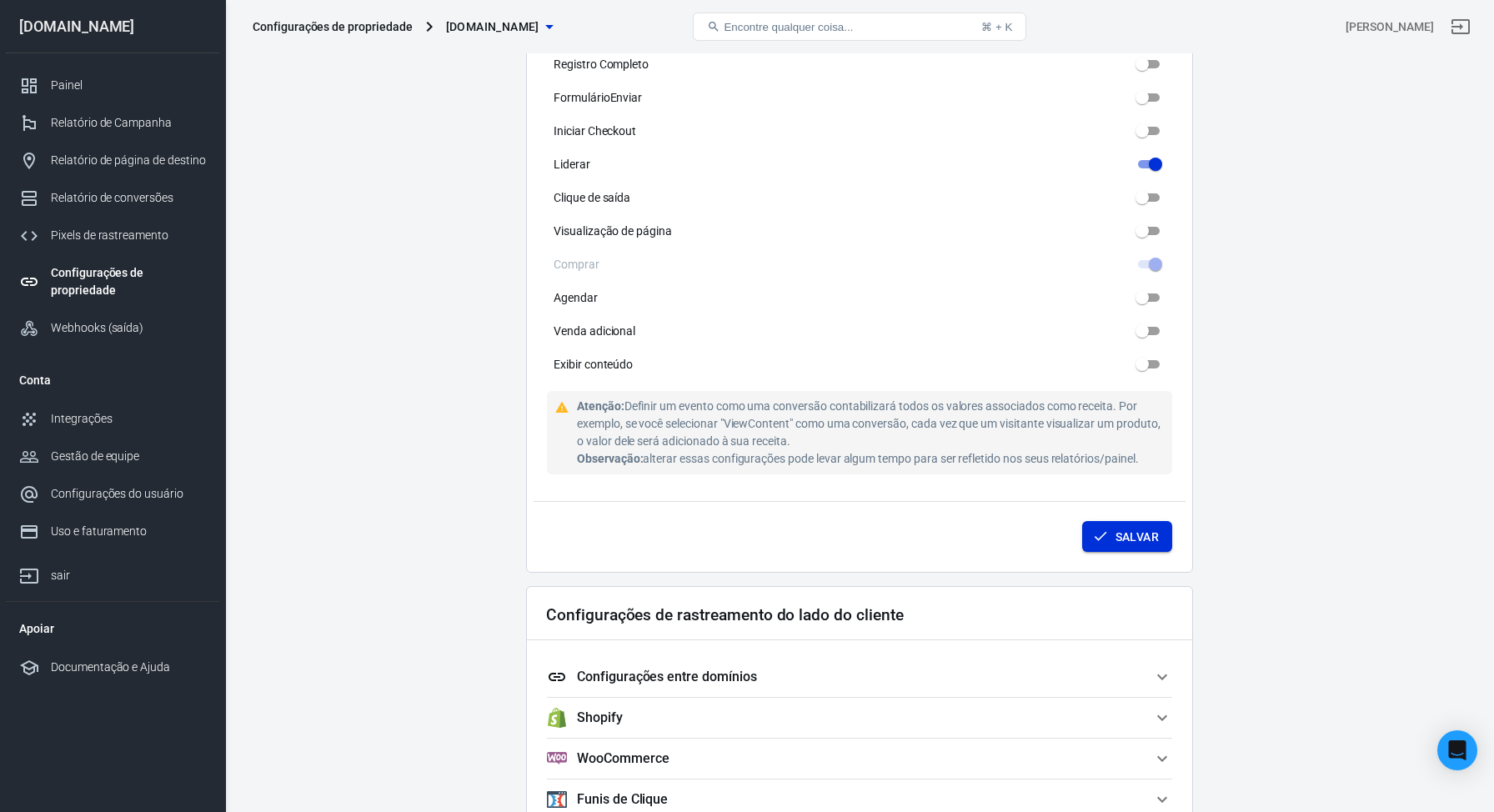
click at [1146, 541] on font "Salvar" at bounding box center [1137, 536] width 43 height 13
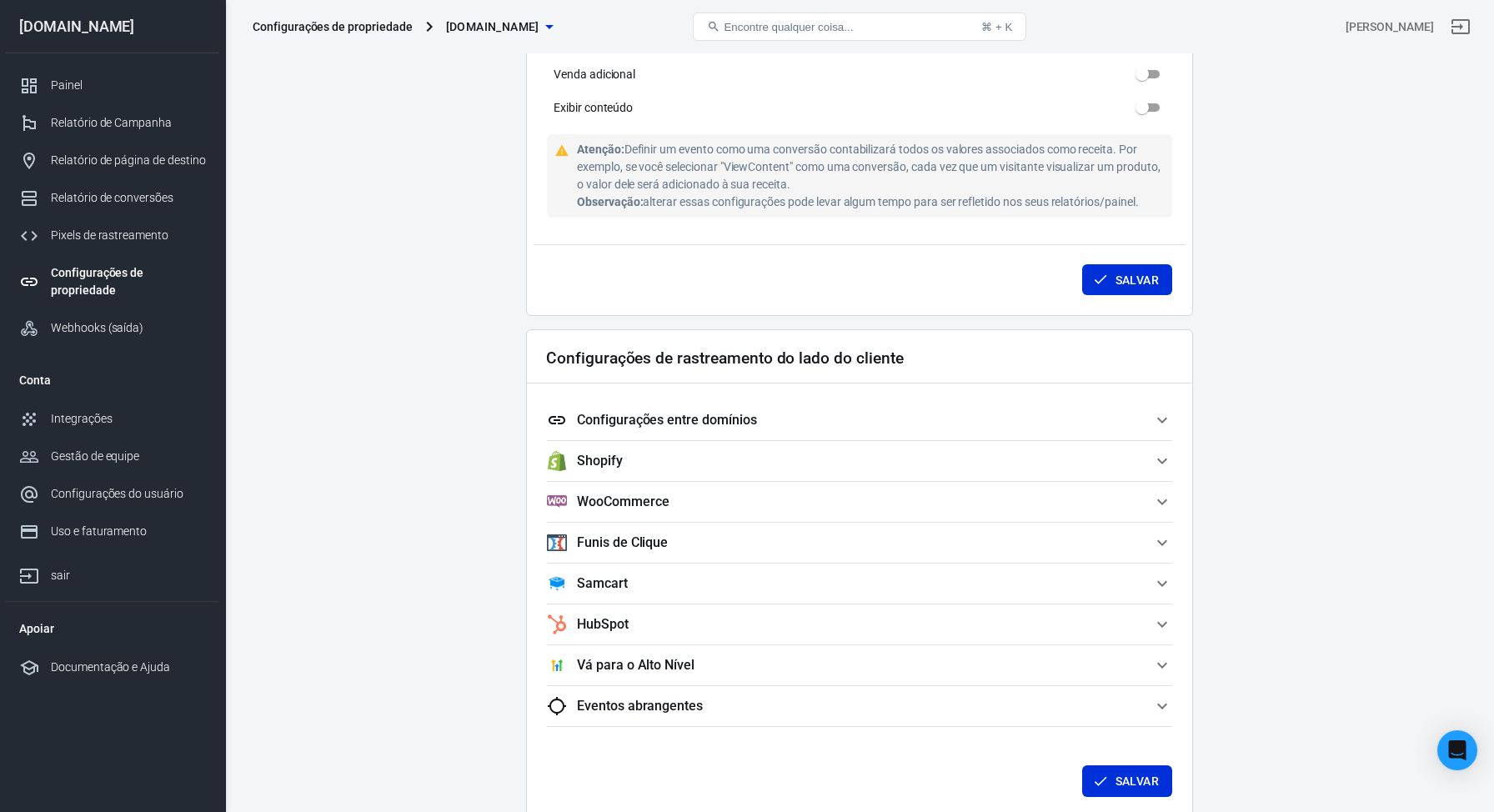
scroll to position [1233, 0]
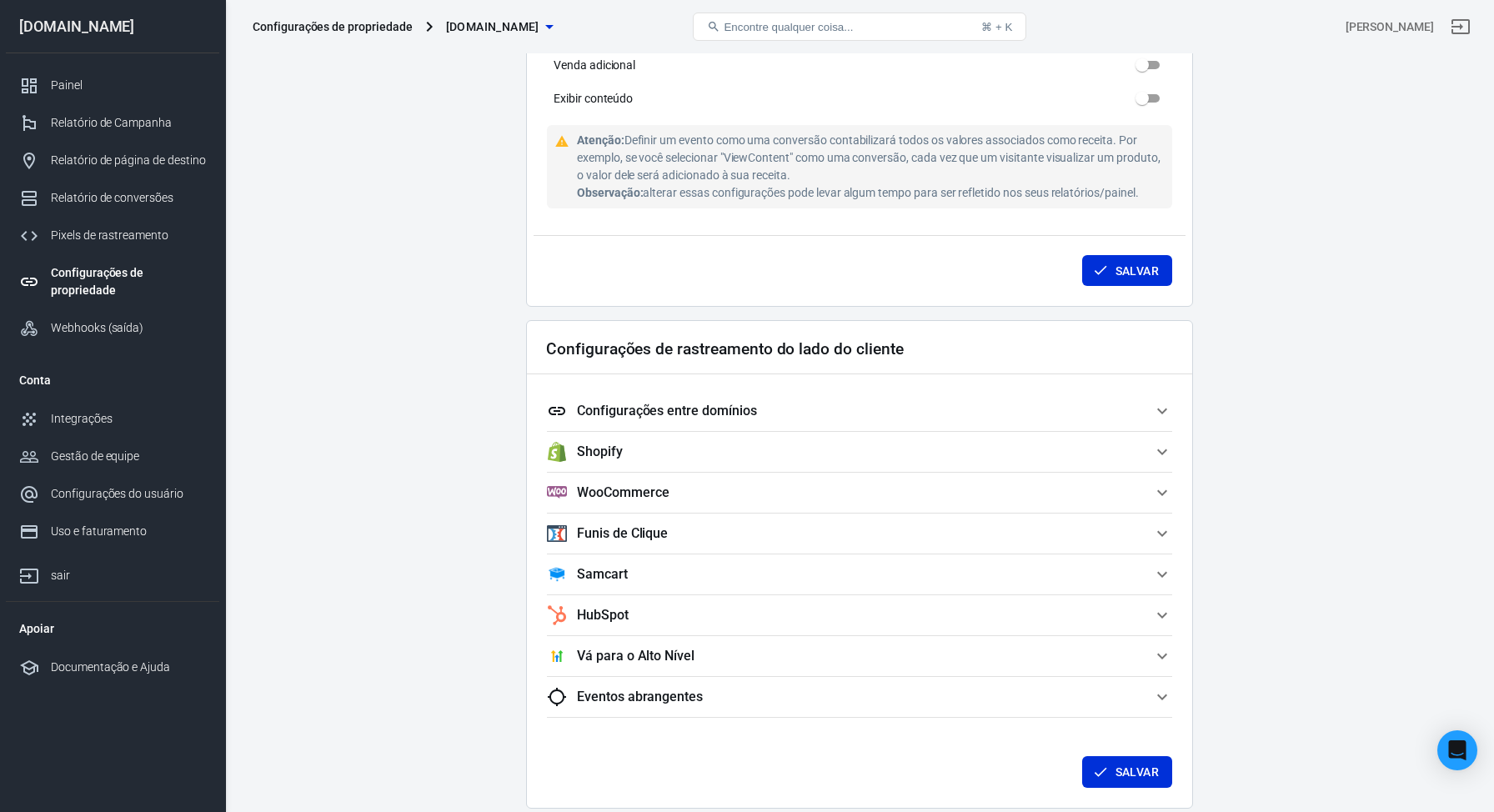
click at [673, 699] on font "Eventos abrangentes" at bounding box center [640, 697] width 126 height 16
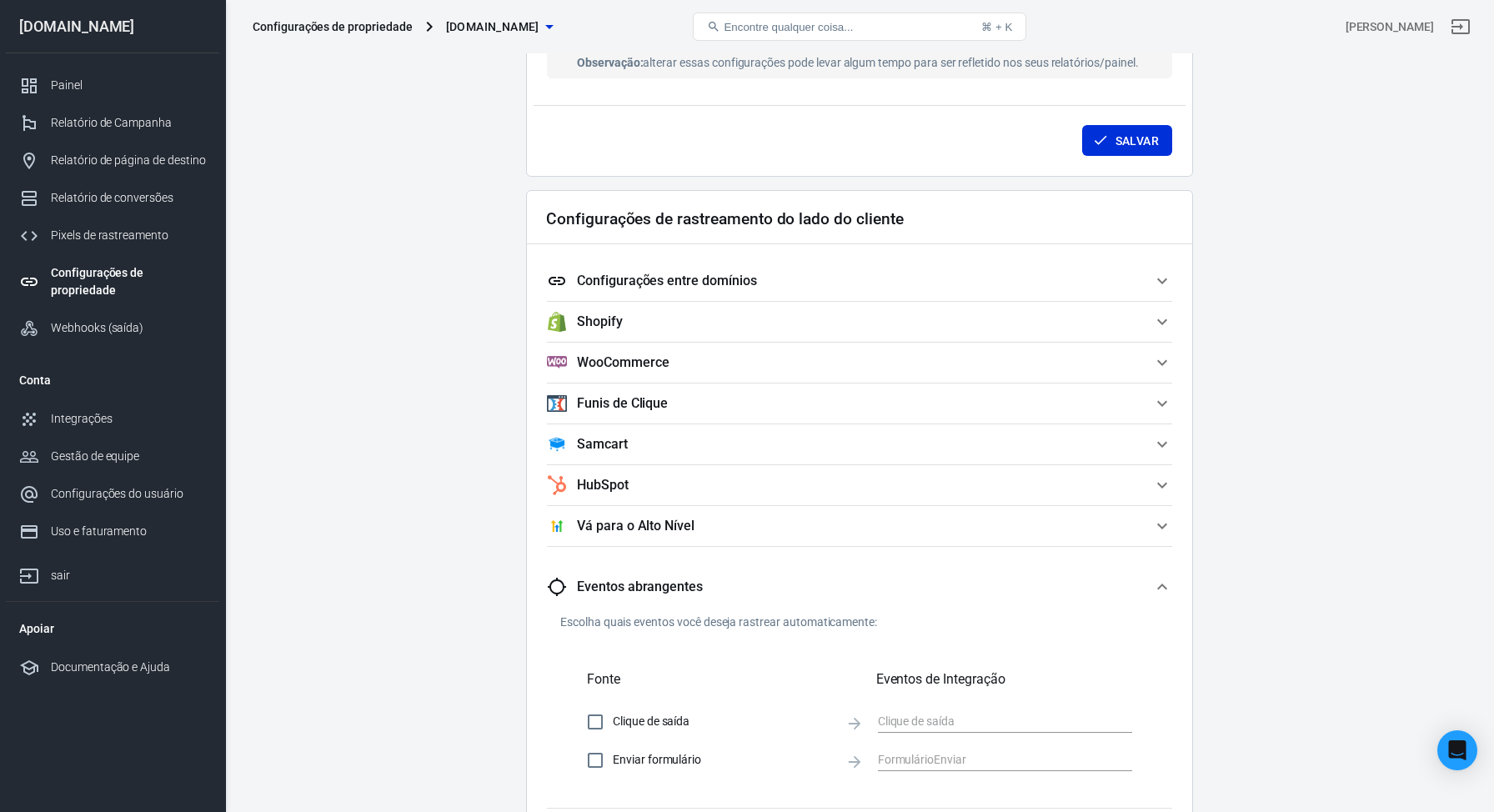
scroll to position [1361, 0]
click at [933, 291] on span "Configurações entre domínios" at bounding box center [849, 283] width 605 height 20
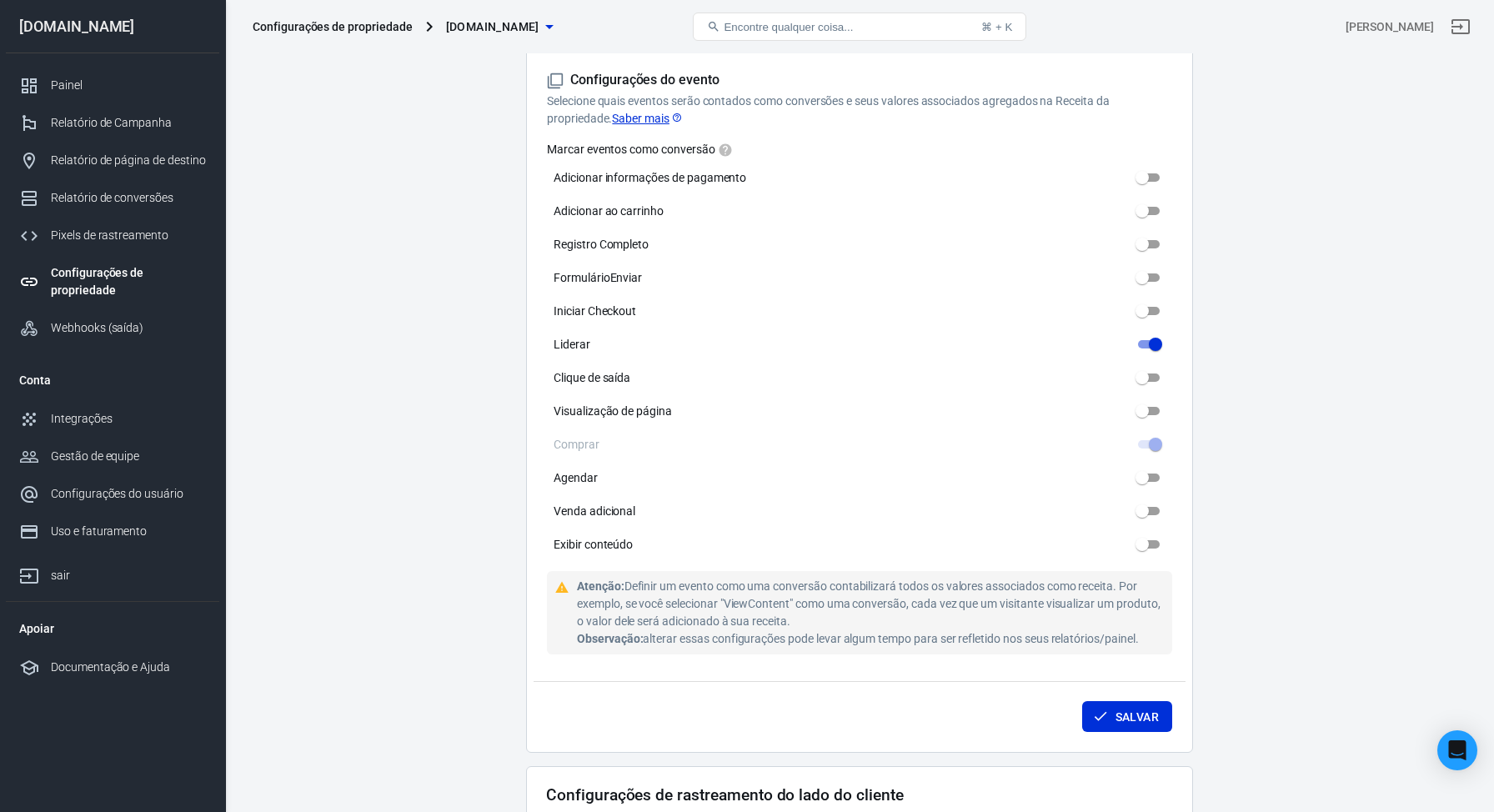
scroll to position [686, 0]
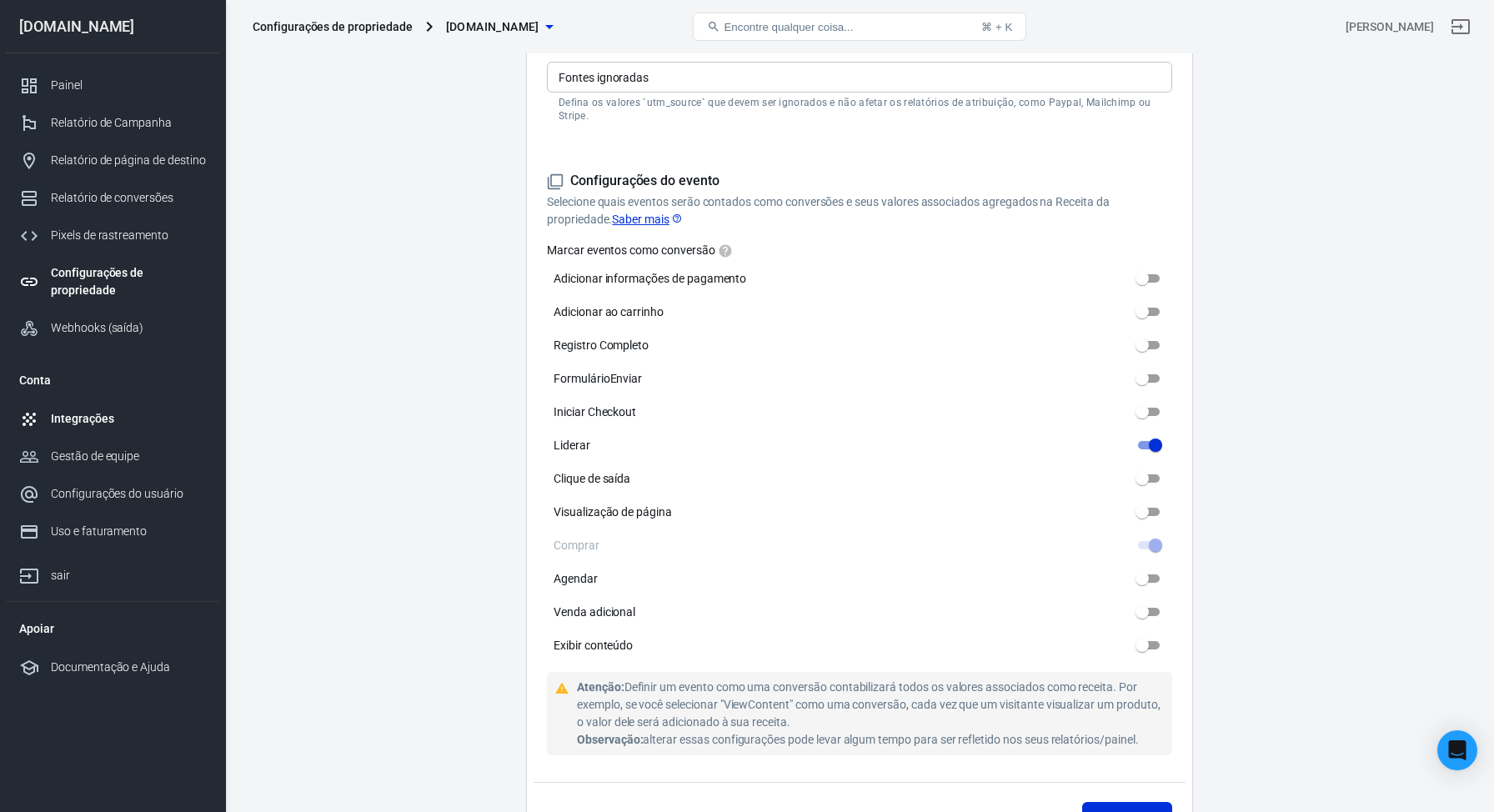
click at [90, 419] on font "Integrações" at bounding box center [82, 418] width 62 height 13
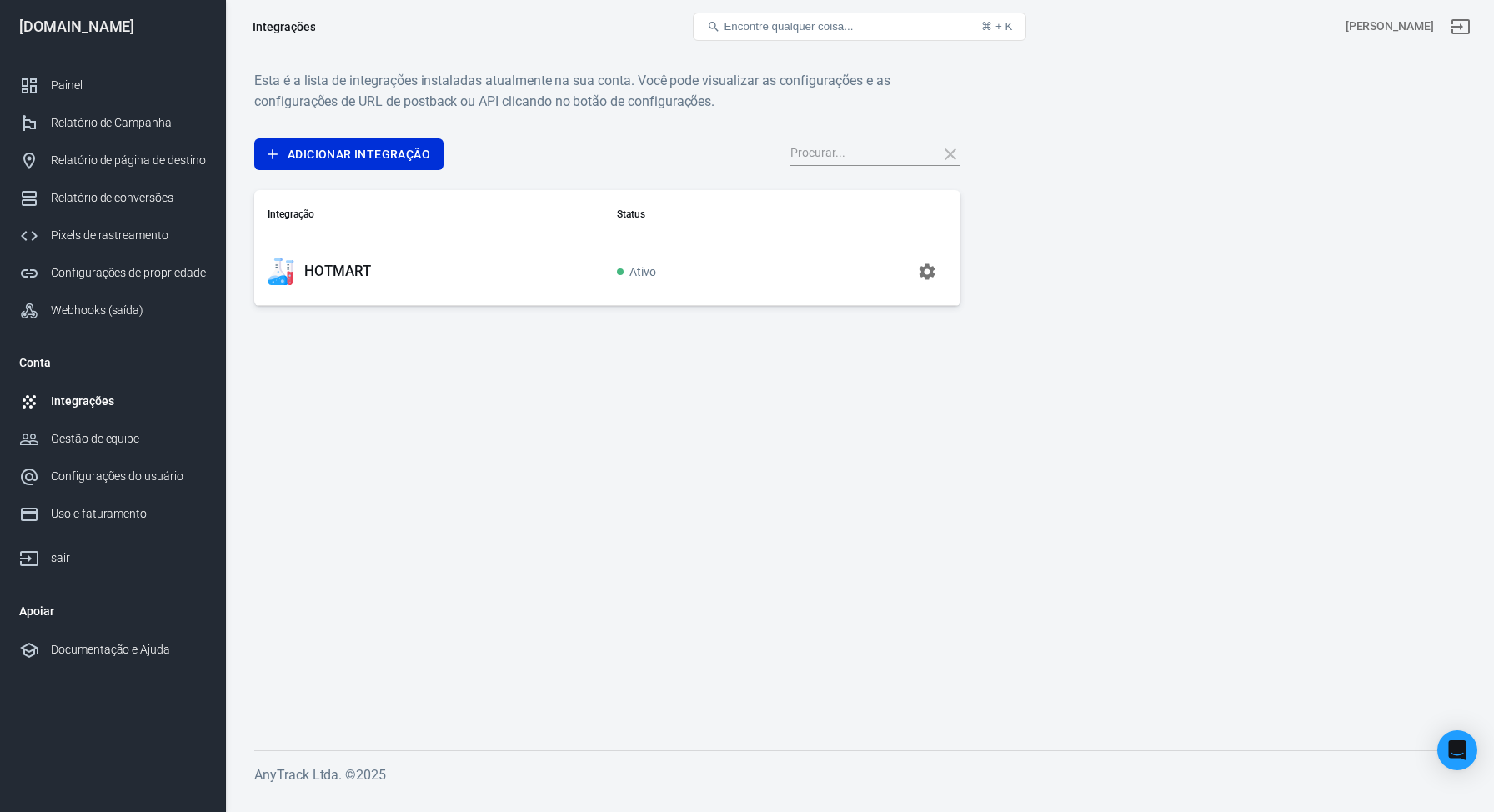
click at [926, 275] on icon "button" at bounding box center [927, 271] width 16 height 16
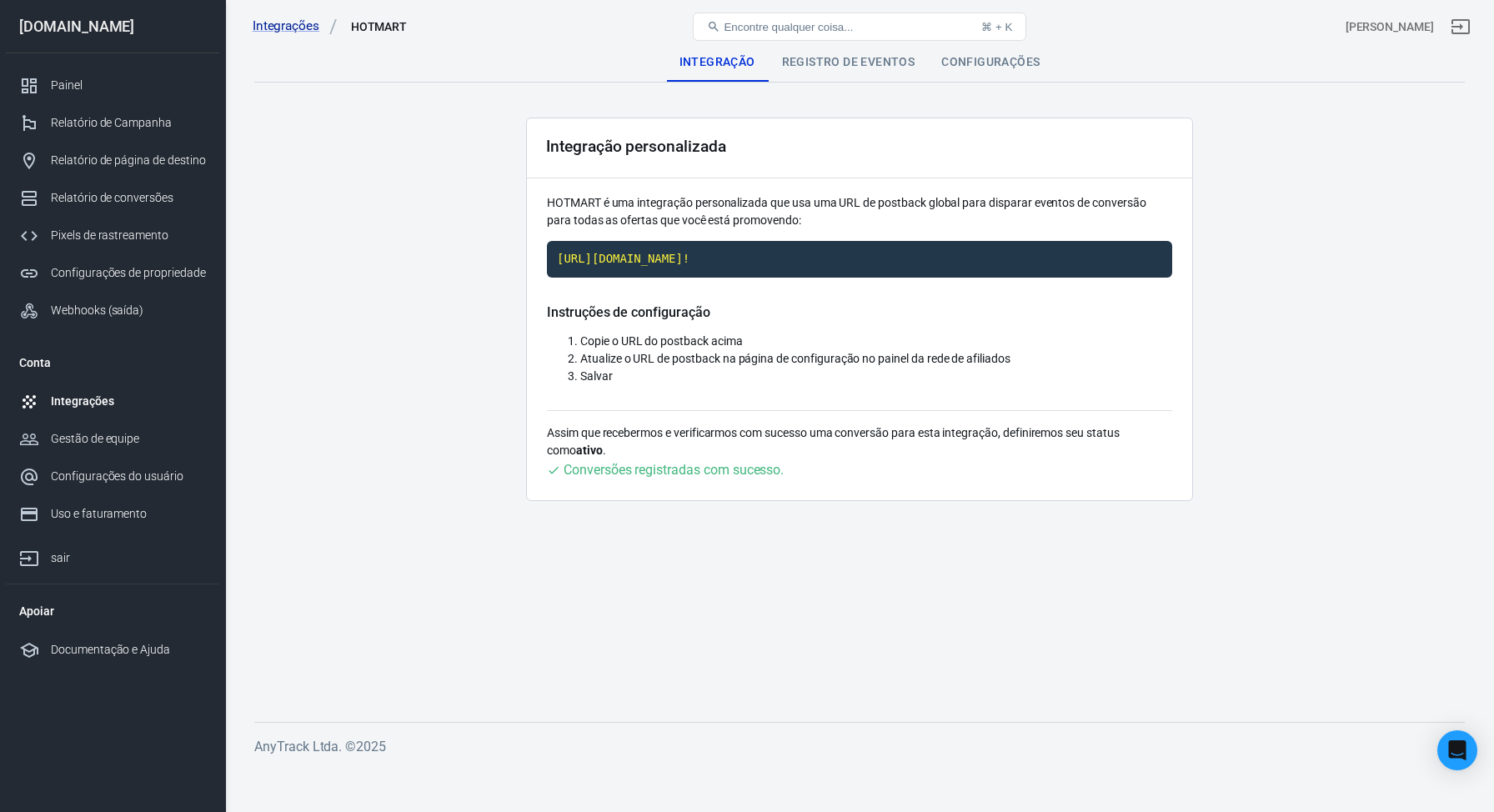
click at [854, 57] on font "Registro de eventos" at bounding box center [848, 61] width 133 height 13
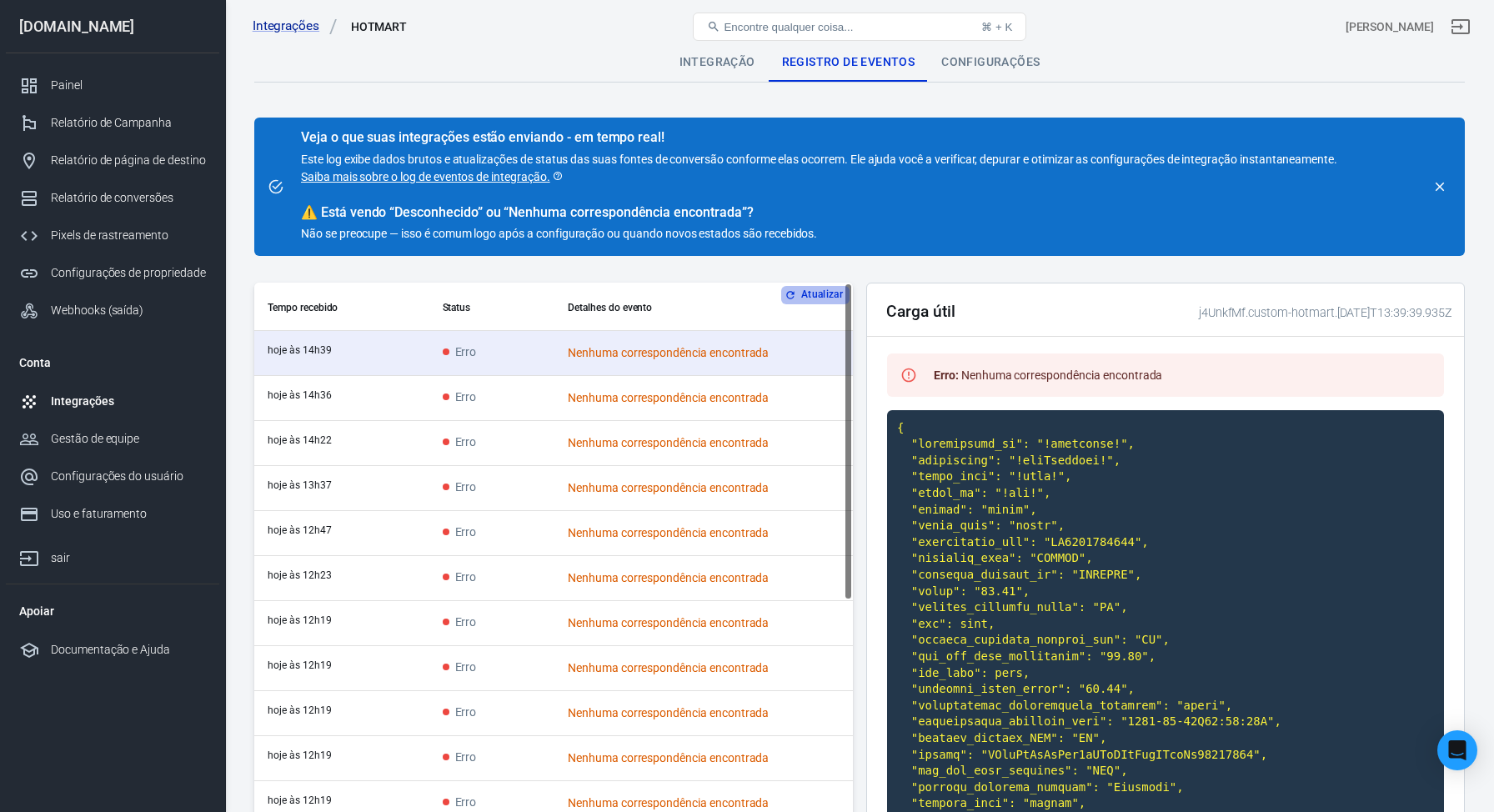
click at [818, 295] on font "Atualizar" at bounding box center [822, 295] width 42 height 11
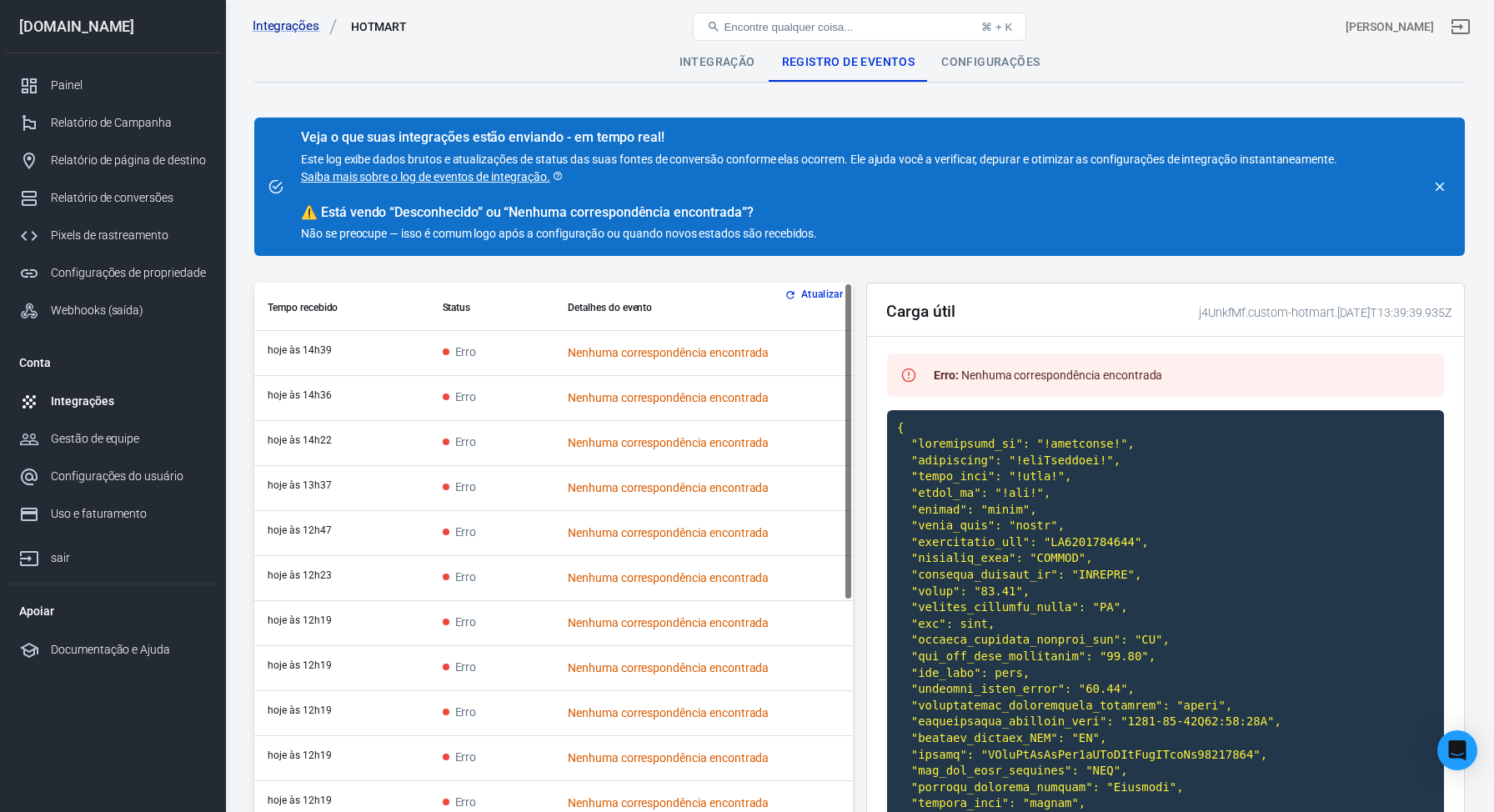
click at [818, 295] on font "Atualizar" at bounding box center [822, 295] width 42 height 11
click at [819, 297] on font "Atualizar" at bounding box center [822, 295] width 42 height 11
click at [1457, 745] on icon "Abra o Intercom Messenger" at bounding box center [1457, 750] width 19 height 22
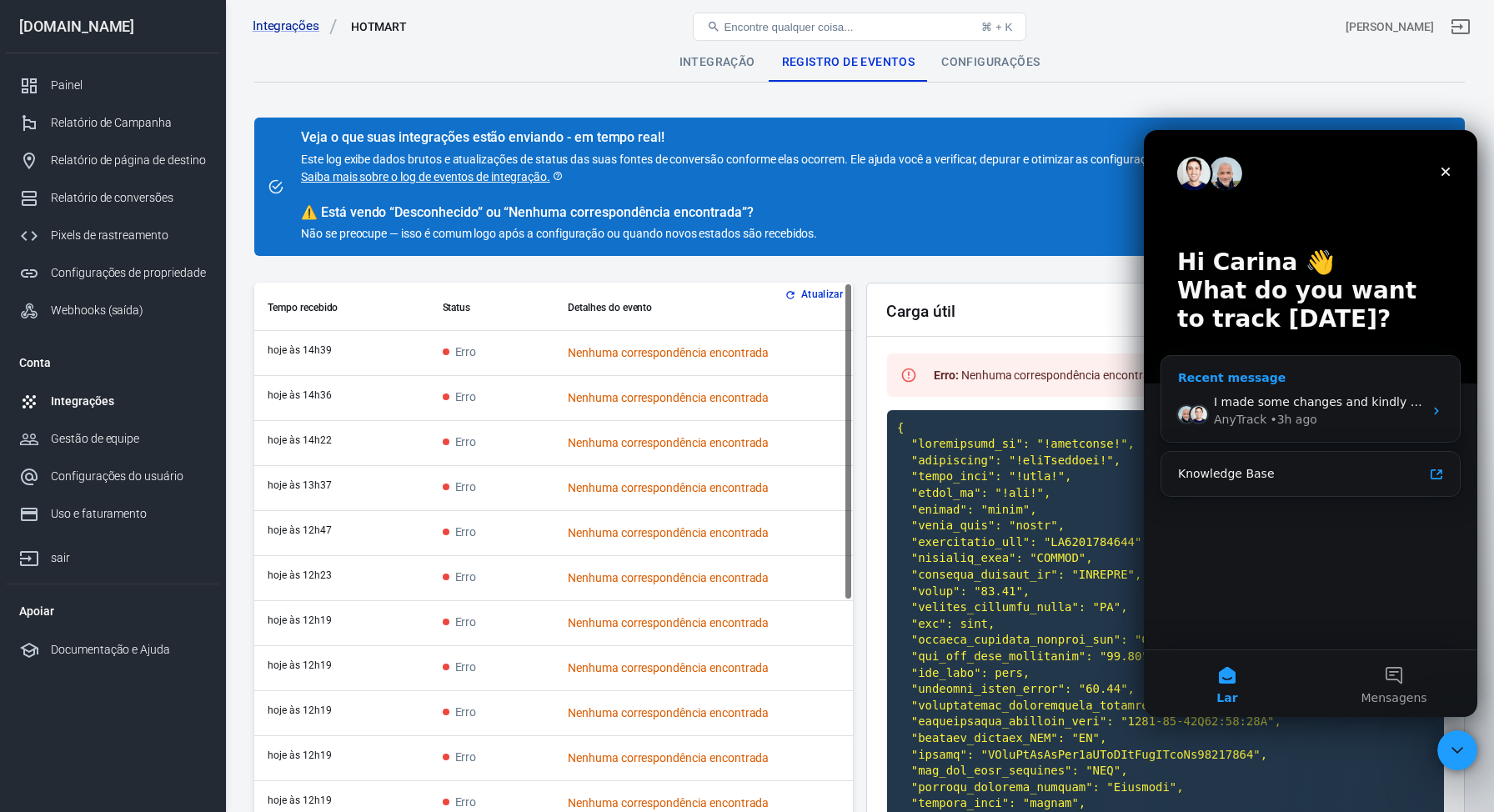
click at [1324, 413] on div "AnyTrack • 3h ago" at bounding box center [1318, 419] width 209 height 17
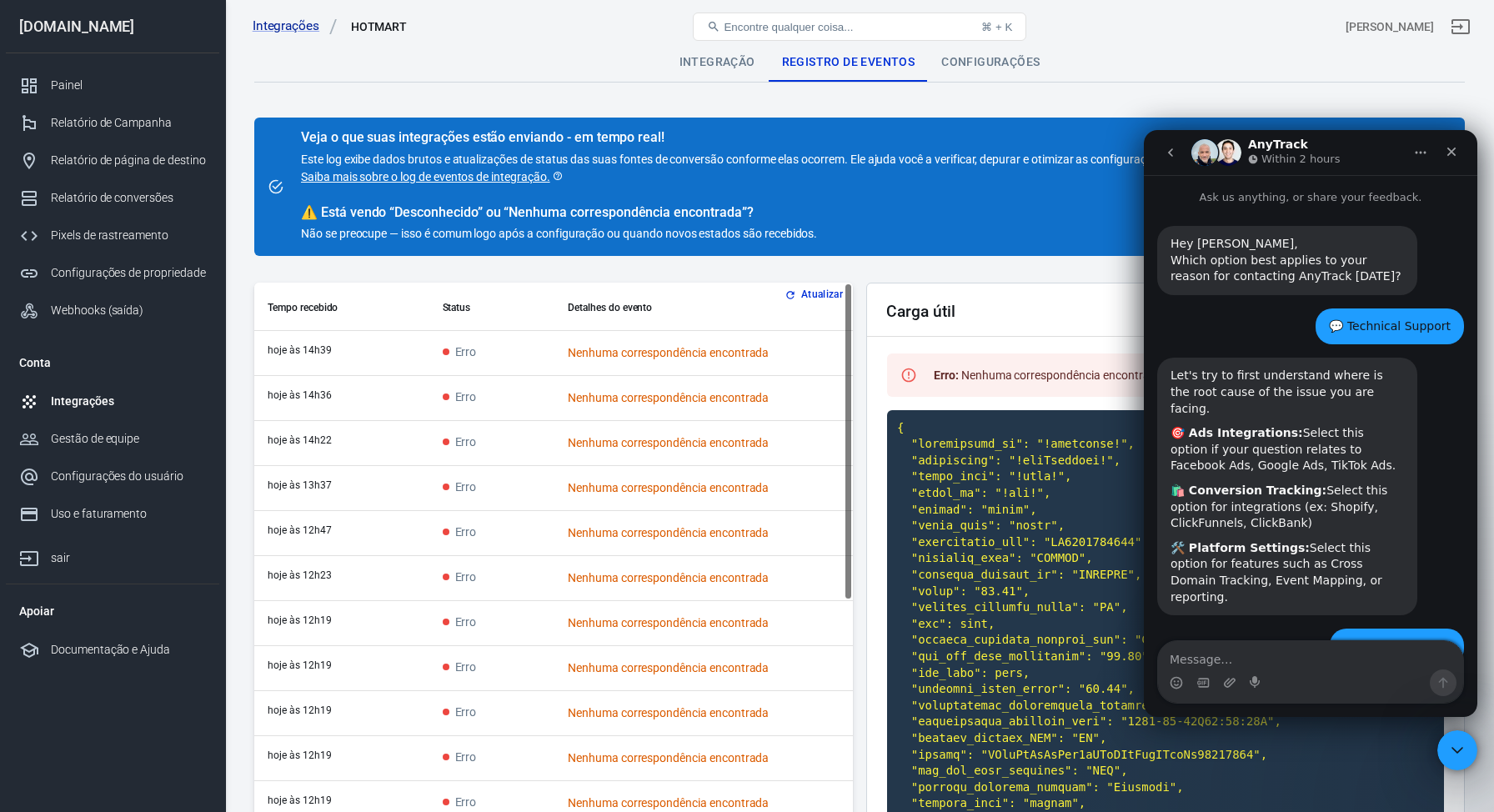
scroll to position [2660, 0]
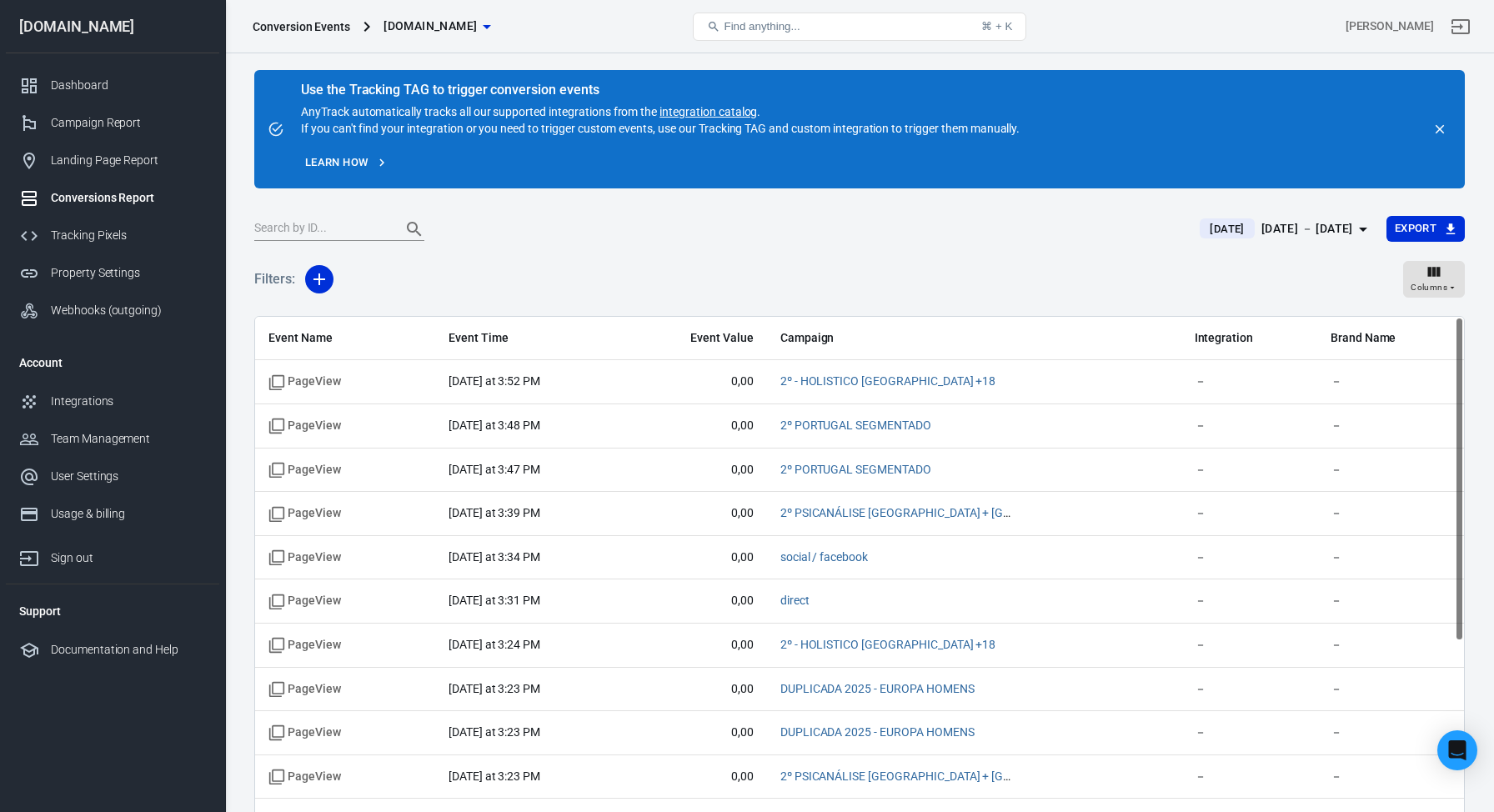
click at [105, 199] on div "Conversions Report" at bounding box center [128, 198] width 155 height 17
